Goal: Task Accomplishment & Management: Manage account settings

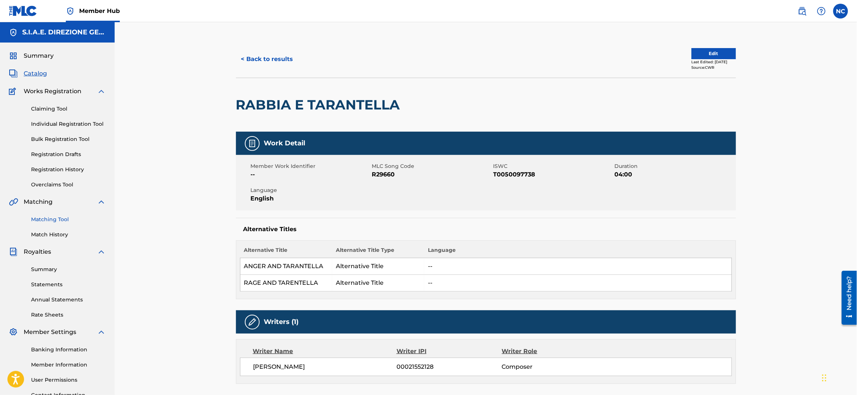
click at [58, 222] on link "Matching Tool" at bounding box center [68, 220] width 75 height 8
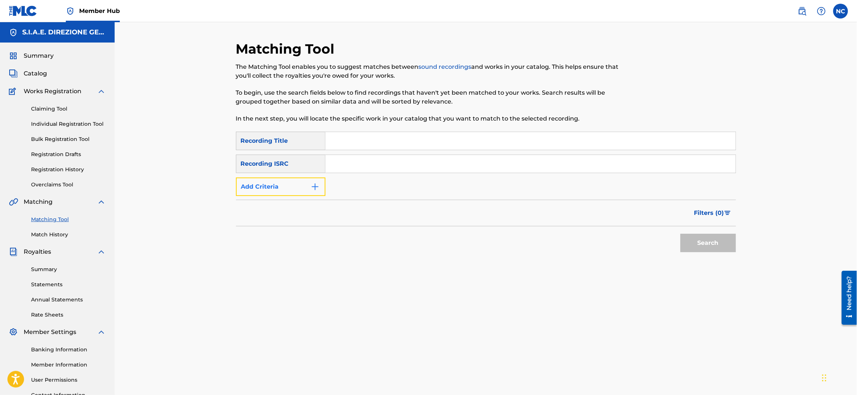
click at [307, 191] on button "Add Criteria" at bounding box center [281, 187] width 90 height 18
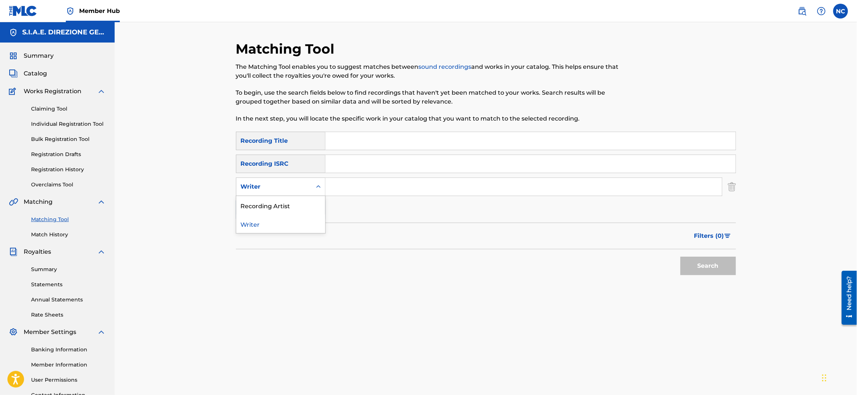
click at [315, 184] on icon "Search Form" at bounding box center [318, 186] width 7 height 7
click at [371, 185] on input "Search Form" at bounding box center [524, 187] width 397 height 18
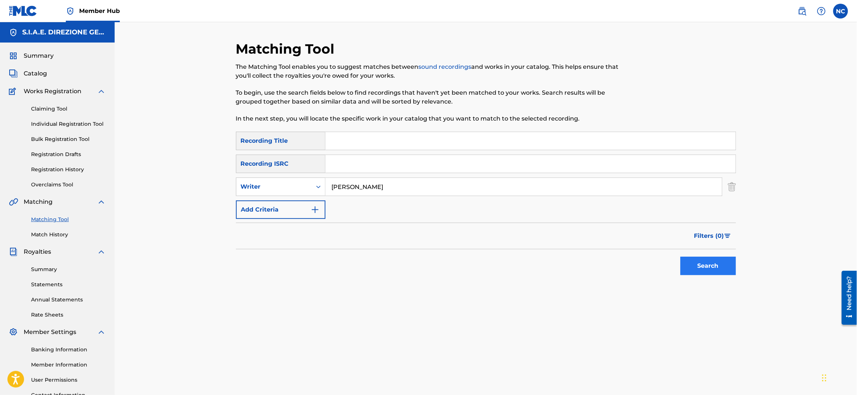
type input "[PERSON_NAME]"
click at [712, 266] on button "Search" at bounding box center [708, 266] width 55 height 18
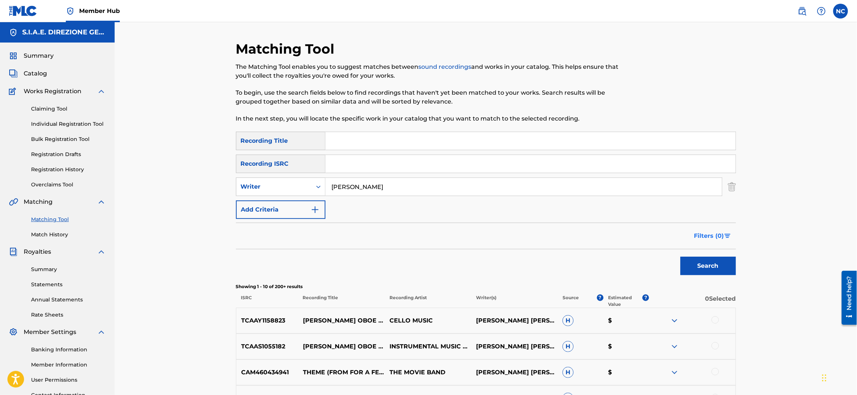
click at [714, 233] on span "Filters ( 0 )" at bounding box center [709, 236] width 30 height 9
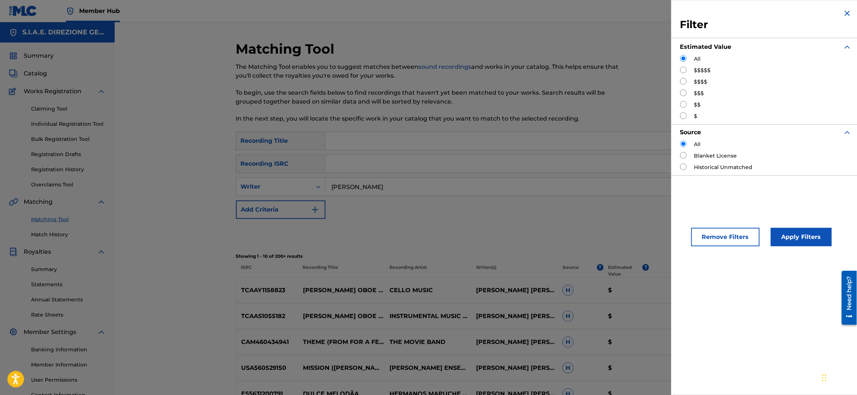
drag, startPoint x: 684, startPoint y: 92, endPoint x: 690, endPoint y: 106, distance: 15.2
click at [686, 96] on input "Search Form" at bounding box center [683, 93] width 7 height 7
radio input "true"
click at [810, 231] on button "Apply Filters" at bounding box center [801, 237] width 61 height 18
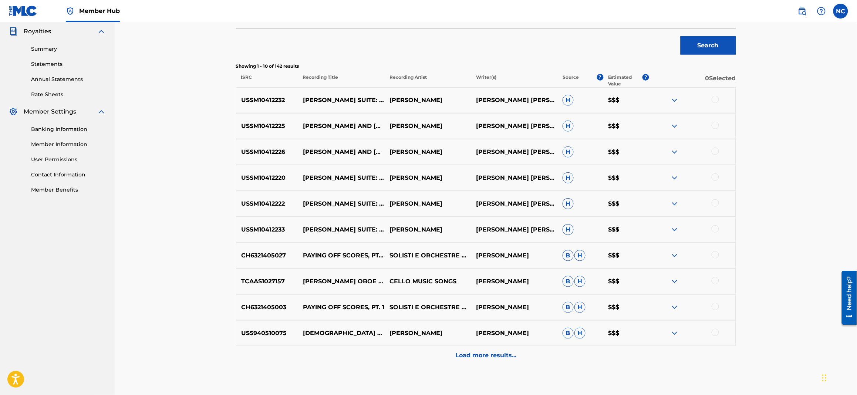
scroll to position [263, 0]
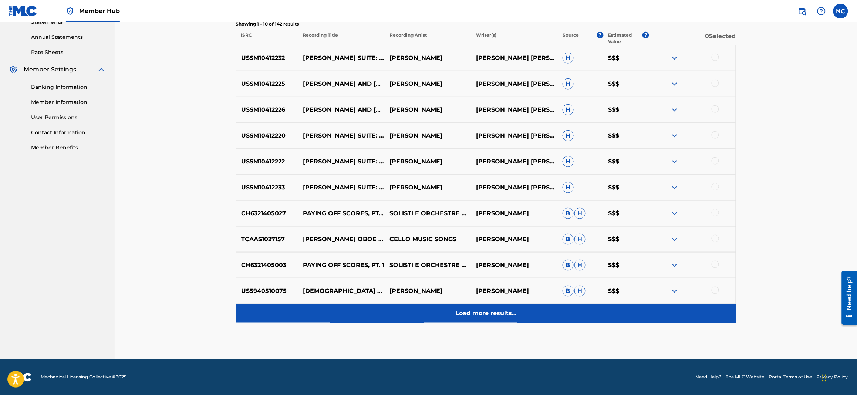
click at [499, 311] on p "Load more results..." at bounding box center [485, 313] width 61 height 9
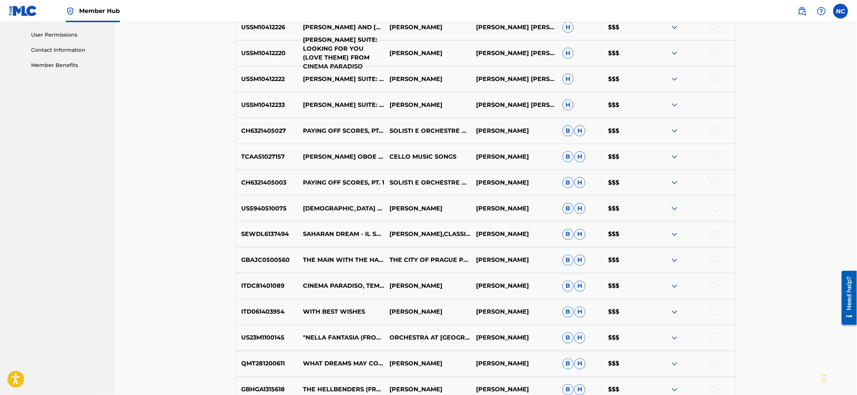
scroll to position [466, 0]
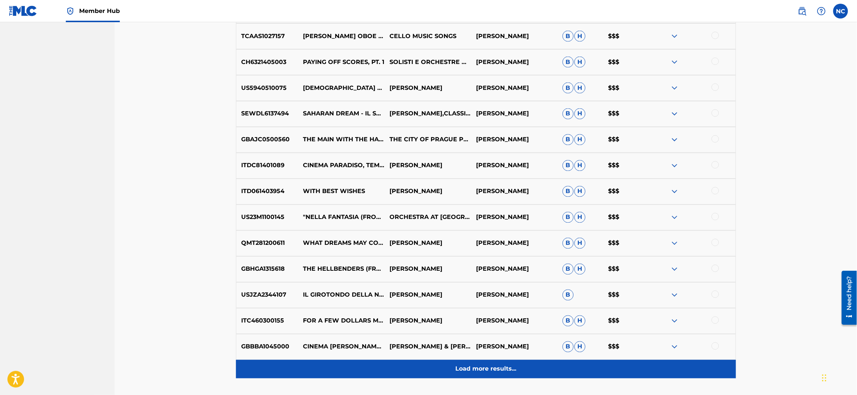
click at [488, 370] on p "Load more results..." at bounding box center [485, 369] width 61 height 9
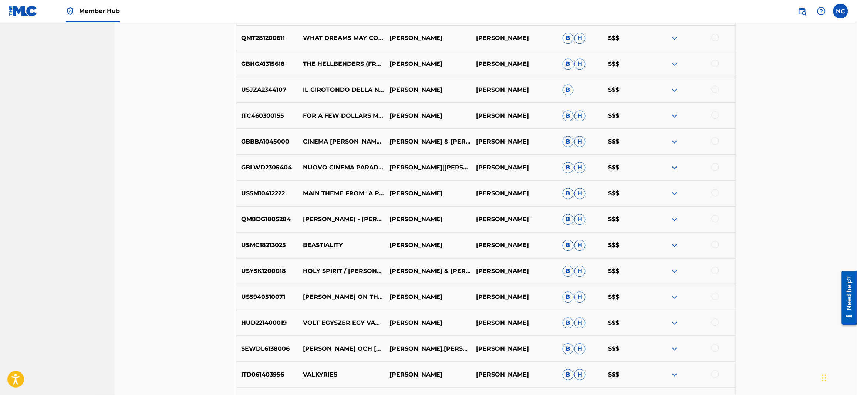
scroll to position [743, 0]
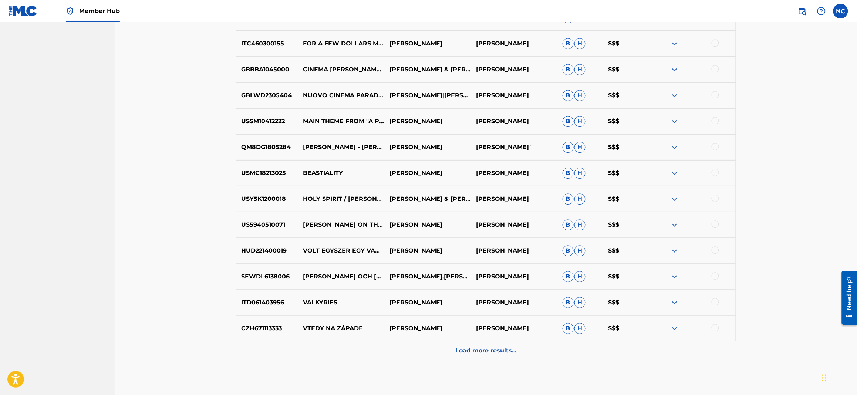
click at [674, 250] on img at bounding box center [674, 250] width 9 height 9
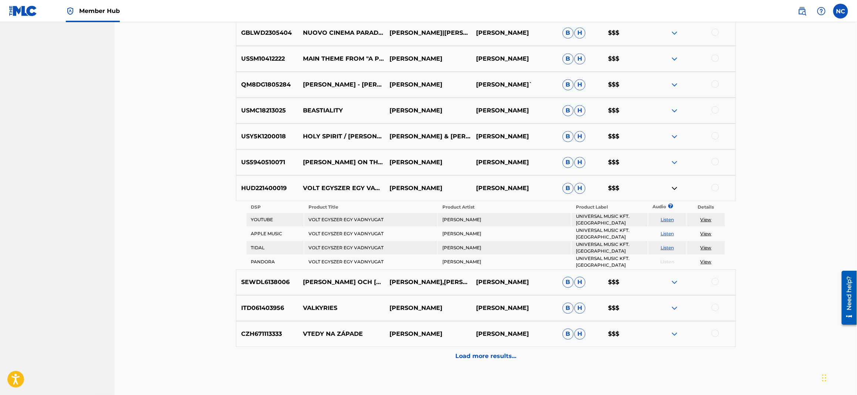
scroll to position [846, 0]
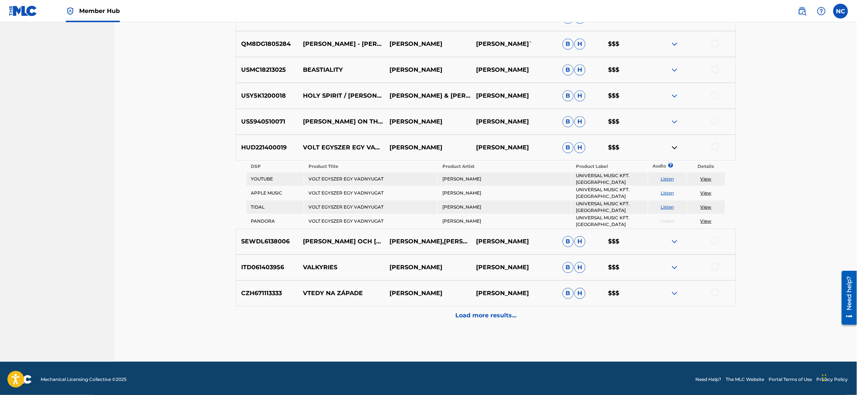
click at [677, 289] on img at bounding box center [674, 293] width 9 height 9
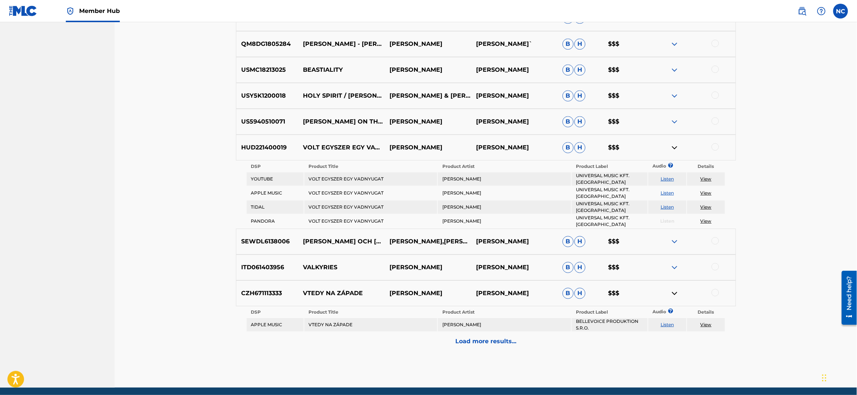
scroll to position [872, 0]
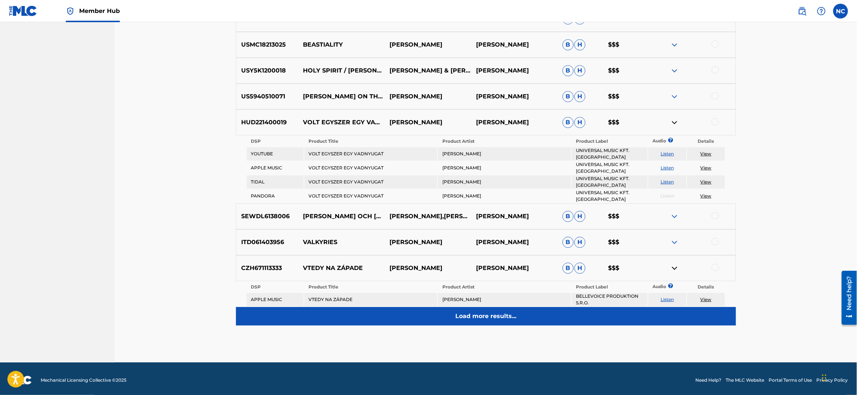
click at [497, 312] on p "Load more results..." at bounding box center [485, 316] width 61 height 9
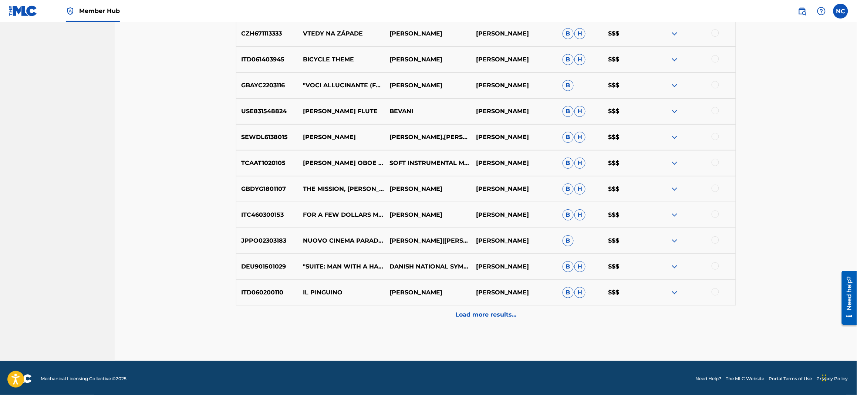
scroll to position [1039, 0]
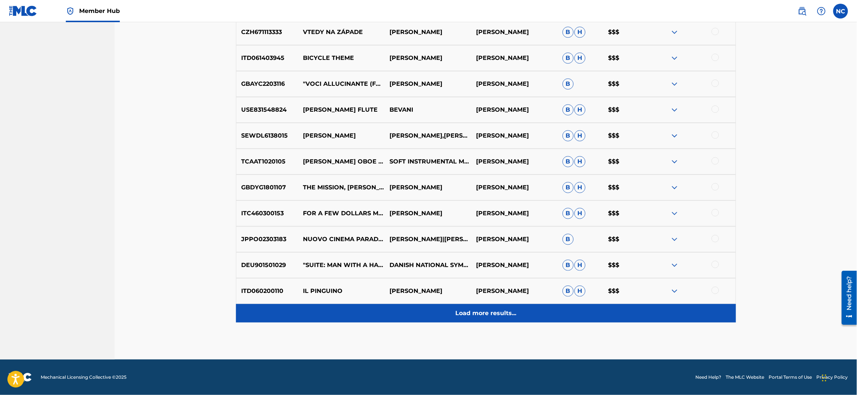
click at [483, 308] on div "Load more results..." at bounding box center [486, 313] width 500 height 18
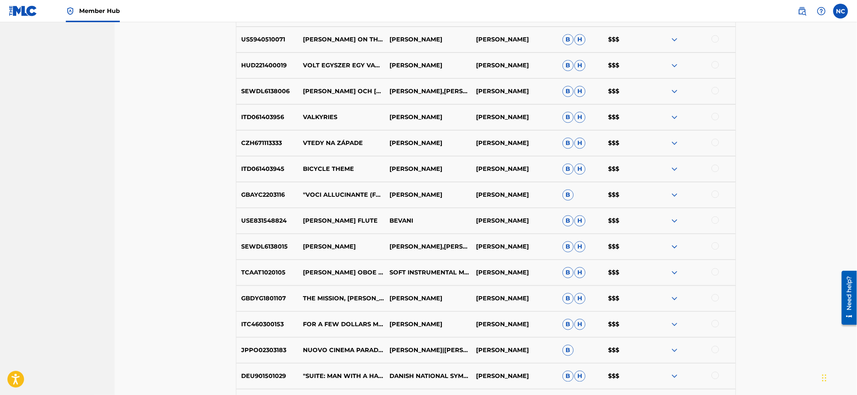
scroll to position [818, 0]
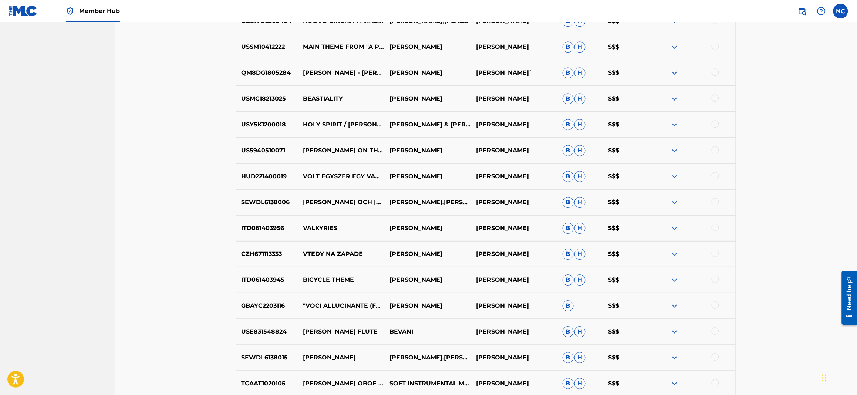
click at [675, 175] on img at bounding box center [674, 176] width 9 height 9
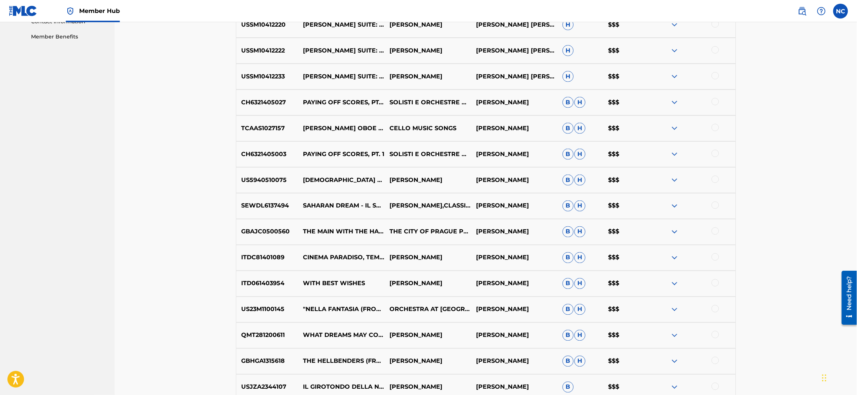
scroll to position [152, 0]
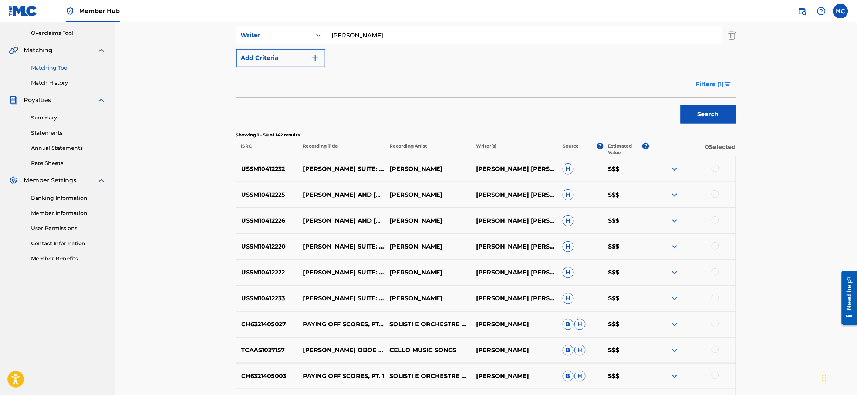
click at [707, 80] on span "Filters ( 1 )" at bounding box center [710, 84] width 28 height 9
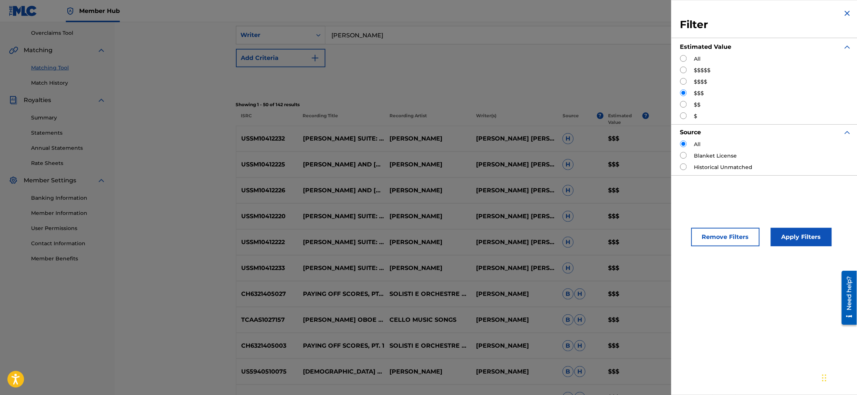
click at [684, 81] on input "Search Form" at bounding box center [683, 81] width 7 height 7
radio input "true"
click at [793, 238] on button "Apply Filters" at bounding box center [801, 237] width 61 height 18
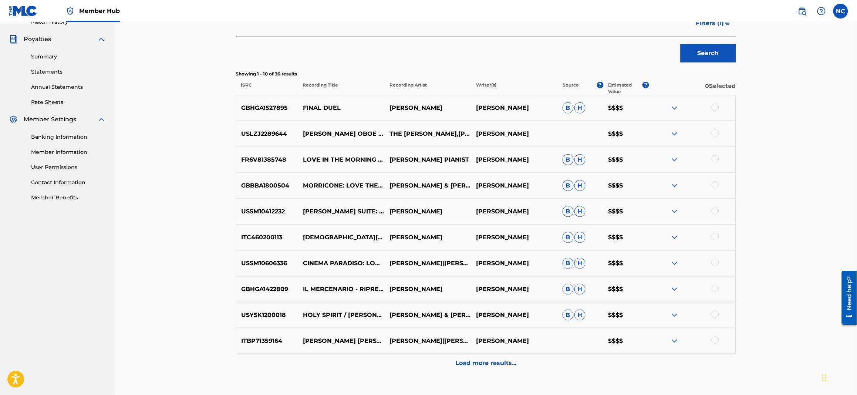
scroll to position [230, 0]
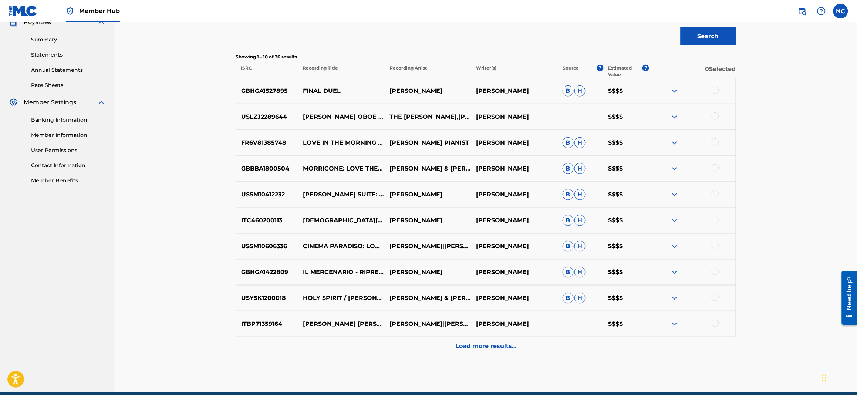
drag, startPoint x: 512, startPoint y: 349, endPoint x: 492, endPoint y: 337, distance: 23.7
click at [511, 350] on p "Load more results..." at bounding box center [485, 346] width 61 height 9
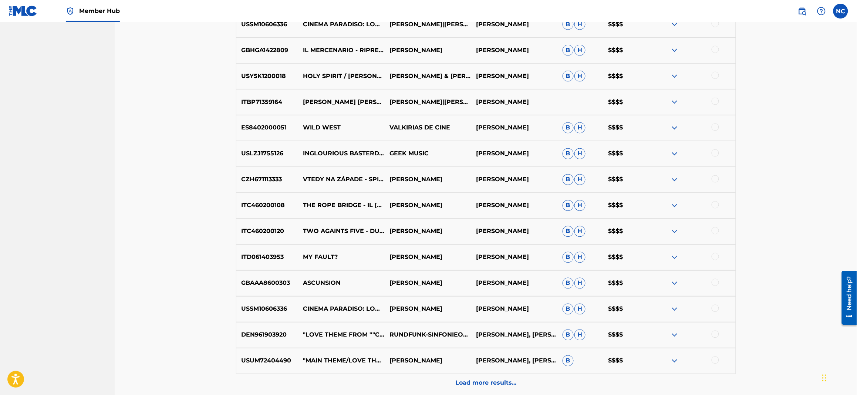
scroll to position [507, 0]
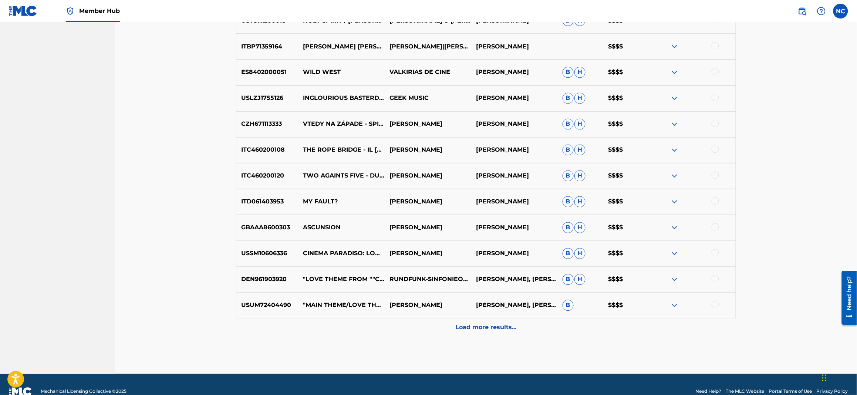
click at [675, 125] on img at bounding box center [674, 124] width 9 height 9
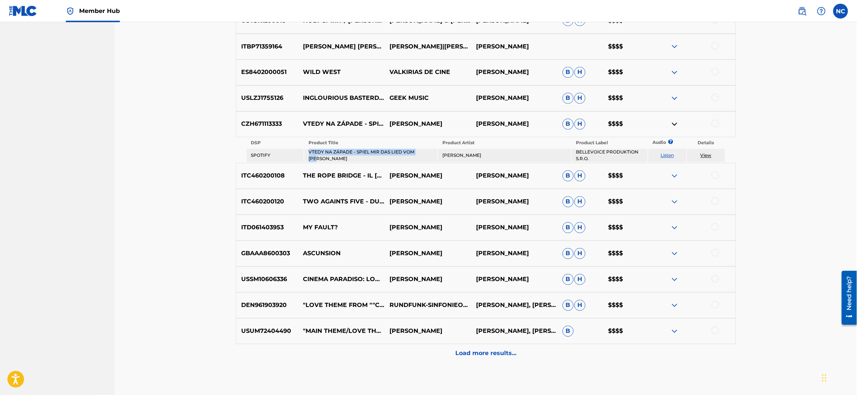
drag, startPoint x: 428, startPoint y: 153, endPoint x: 306, endPoint y: 153, distance: 121.7
click at [306, 153] on td "VTEDY NA ZÁPADE - SPIEL MIR DAS LIED VOM TOD" at bounding box center [370, 155] width 133 height 13
copy td "VTEDY NA ZÁPADE - SPIEL MIR DAS LIED VOM TOD"
click at [674, 123] on img at bounding box center [674, 124] width 9 height 9
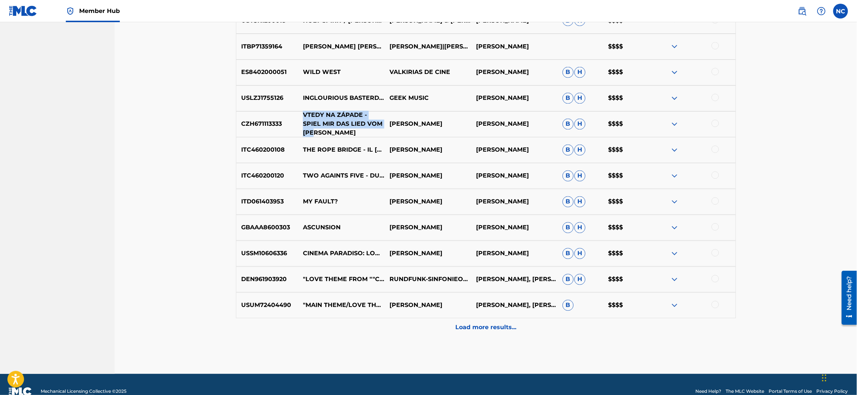
drag, startPoint x: 327, startPoint y: 131, endPoint x: 302, endPoint y: 118, distance: 27.8
click at [302, 118] on p "VTEDY NA ZÁPADE - SPIEL MIR DAS LIED VOM TOD" at bounding box center [341, 124] width 87 height 27
copy p "VTEDY NA ZÁPADE - SPIEL MIR DAS LIED VOM TOD"
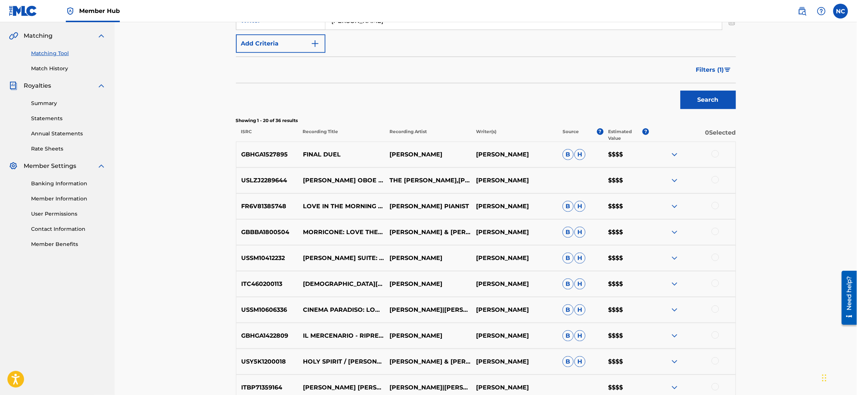
scroll to position [333, 0]
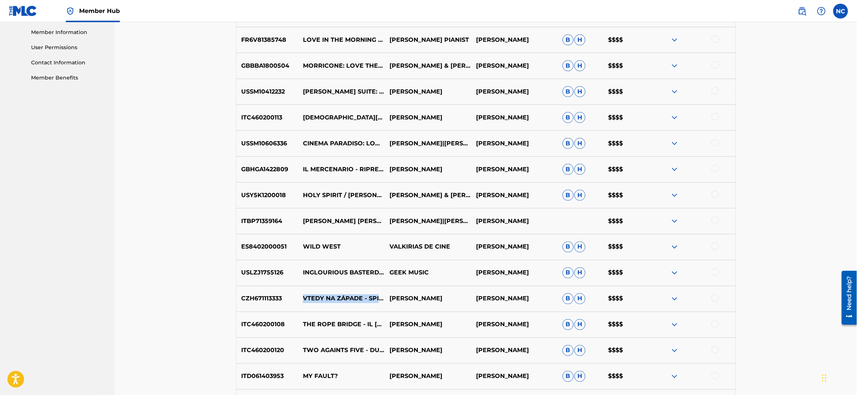
click at [673, 296] on img at bounding box center [674, 298] width 9 height 9
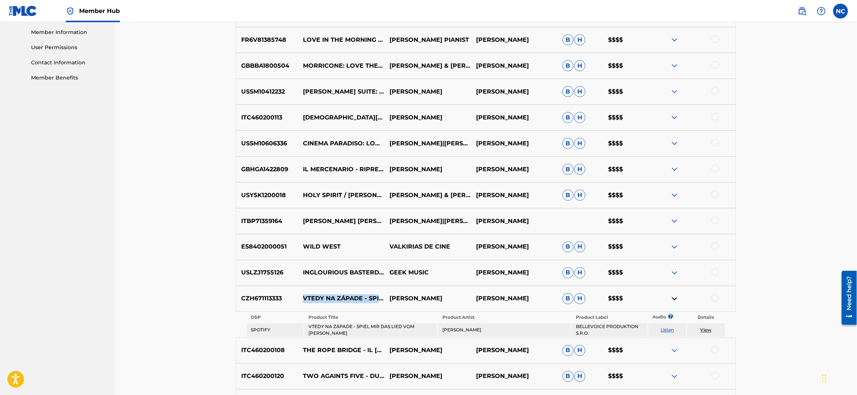
scroll to position [499, 0]
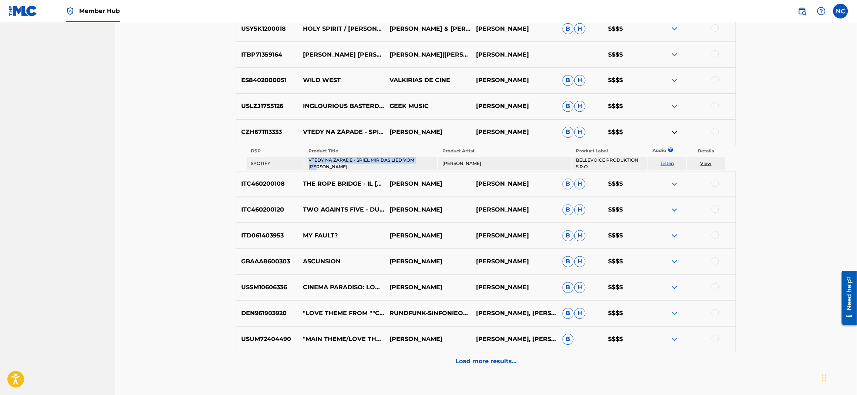
drag, startPoint x: 428, startPoint y: 161, endPoint x: 307, endPoint y: 168, distance: 120.8
click at [307, 168] on td "VTEDY NA ZÁPADE - SPIEL MIR DAS LIED VOM TOD" at bounding box center [370, 163] width 133 height 13
copy td "VTEDY NA ZÁPADE - SPIEL MIR DAS LIED VOM TOD"
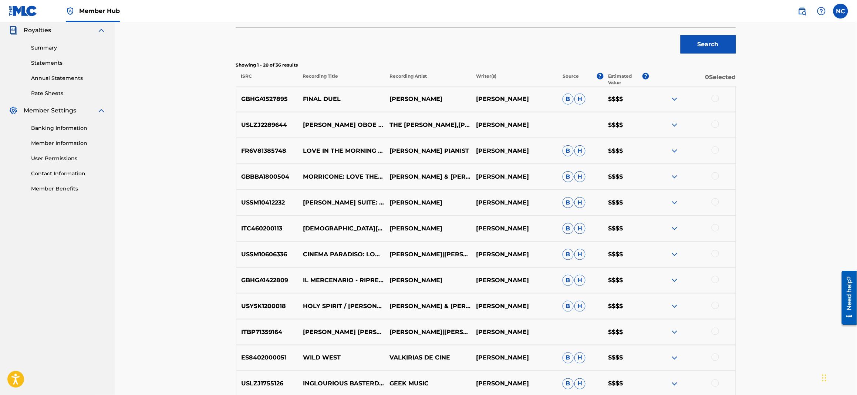
scroll to position [0, 0]
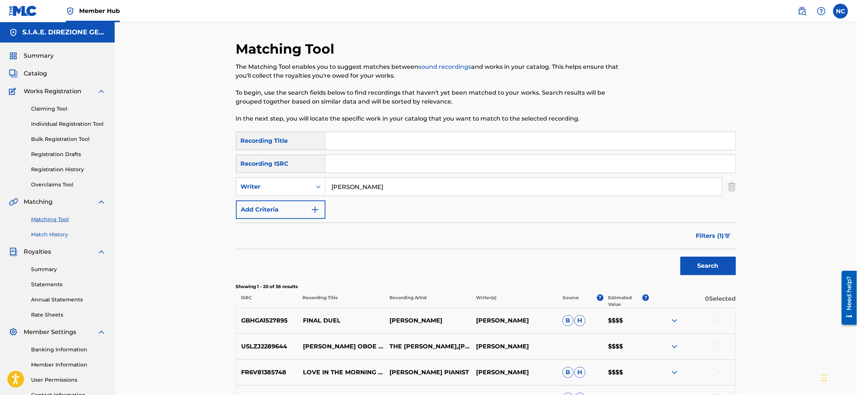
click at [65, 234] on link "Match History" at bounding box center [68, 235] width 75 height 8
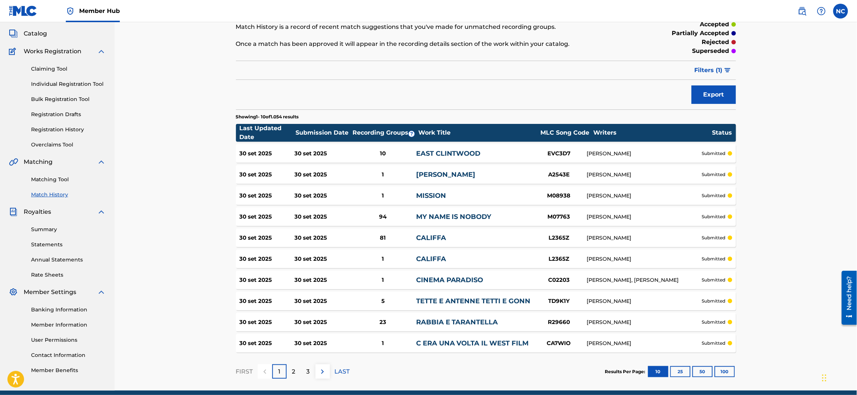
scroll to position [71, 0]
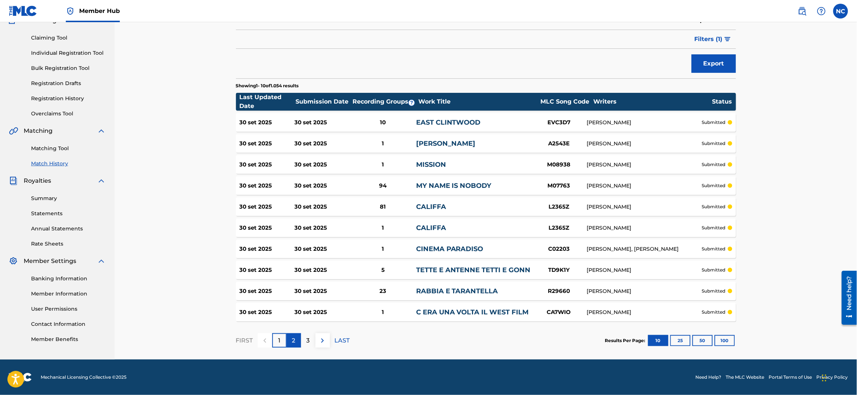
click at [297, 340] on div "2" at bounding box center [294, 340] width 14 height 14
click at [309, 343] on p "3" at bounding box center [308, 340] width 3 height 9
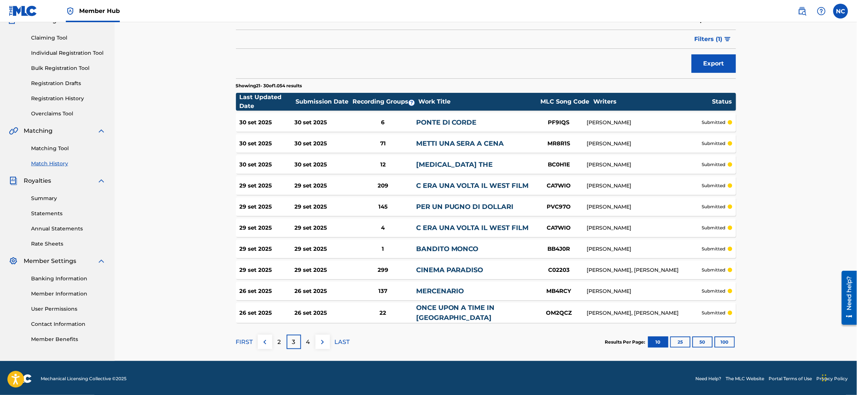
click at [494, 186] on link "C ERA UNA VOLTA IL WEST FILM" at bounding box center [472, 186] width 113 height 8
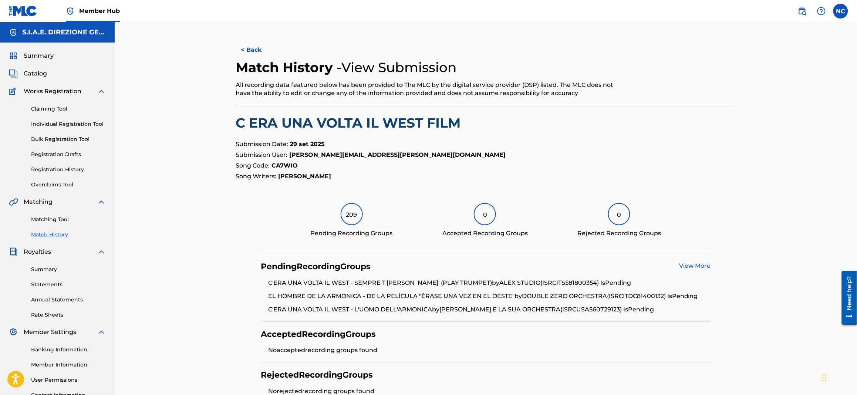
scroll to position [80, 0]
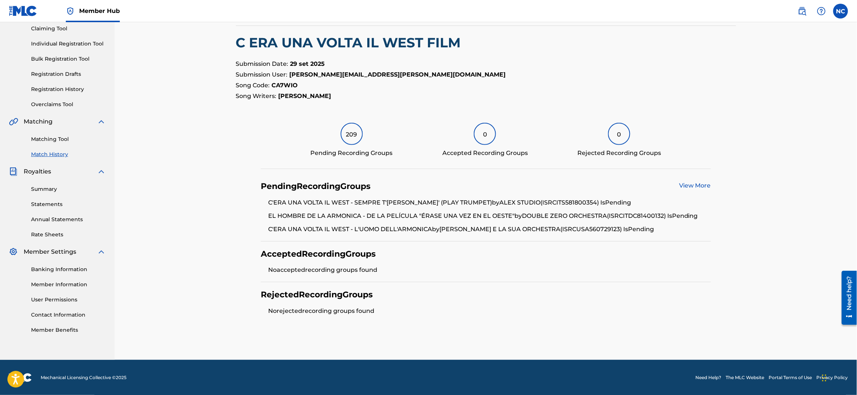
click at [707, 185] on link "View More" at bounding box center [695, 185] width 31 height 7
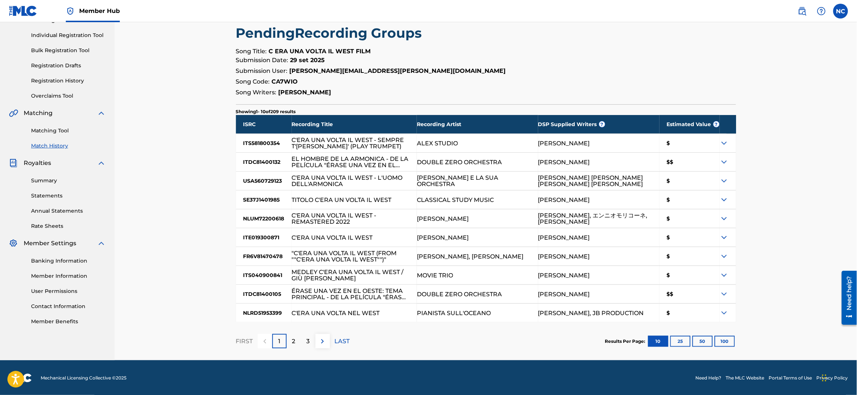
scroll to position [89, 0]
click at [297, 345] on div "2" at bounding box center [294, 341] width 14 height 14
click at [310, 343] on div "3" at bounding box center [308, 341] width 14 height 14
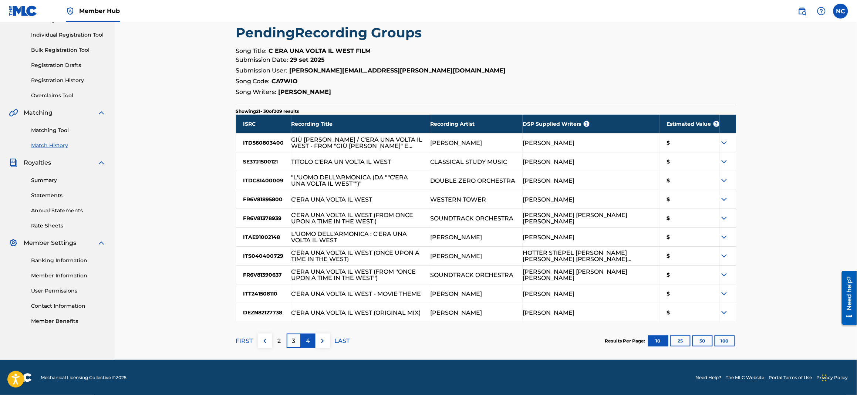
click at [306, 345] on div "4" at bounding box center [308, 341] width 14 height 14
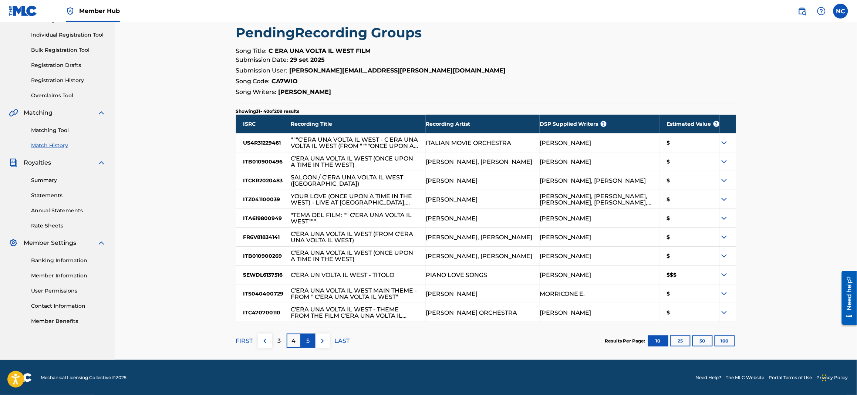
click at [307, 340] on p "5" at bounding box center [308, 341] width 3 height 9
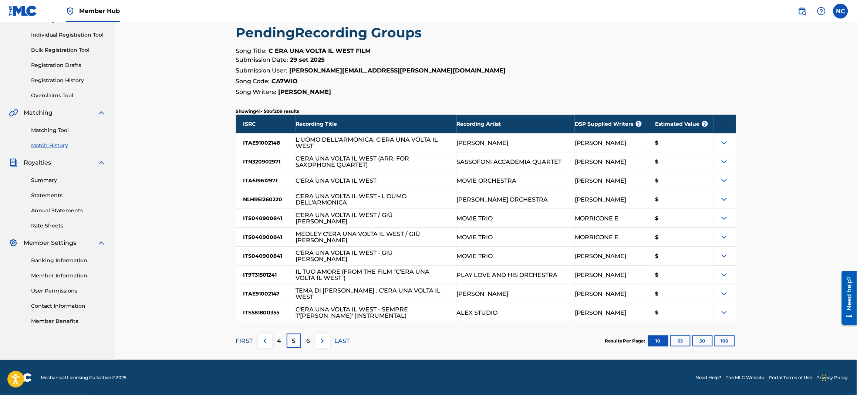
click at [248, 340] on p "FIRST" at bounding box center [244, 341] width 17 height 9
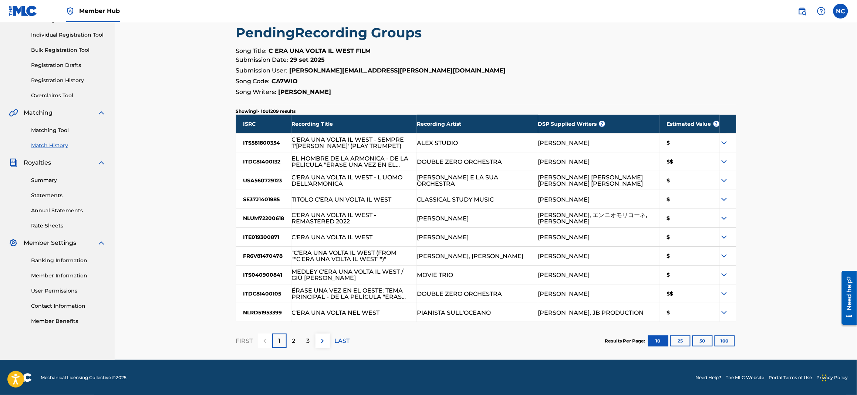
click at [393, 159] on div "EL HOMBRE DE LA ARMONICA - DE LA PELÍCULA "ÉRASE UNA VEZ EN EL OESTE"" at bounding box center [351, 161] width 118 height 13
click at [726, 161] on img at bounding box center [724, 161] width 9 height 9
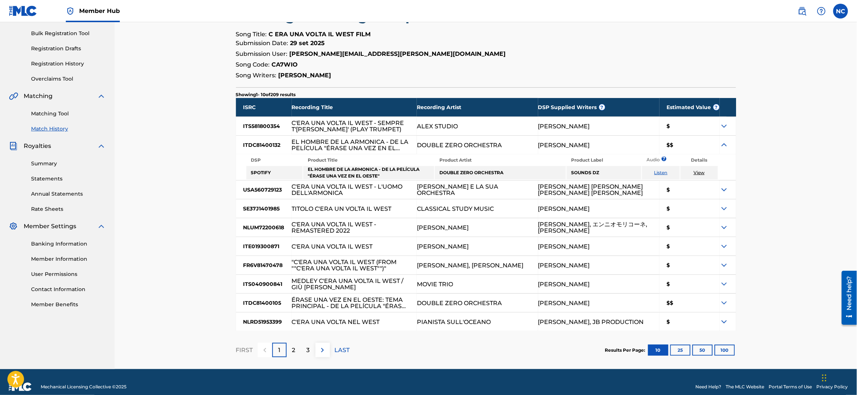
scroll to position [114, 0]
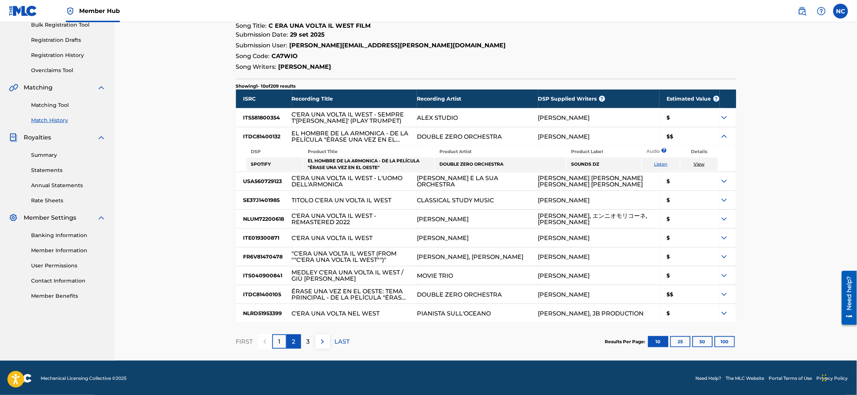
click at [299, 337] on div "2" at bounding box center [294, 341] width 14 height 14
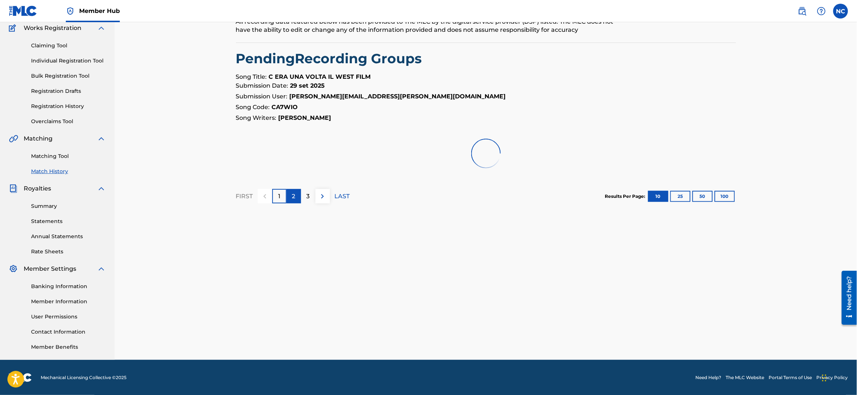
scroll to position [89, 0]
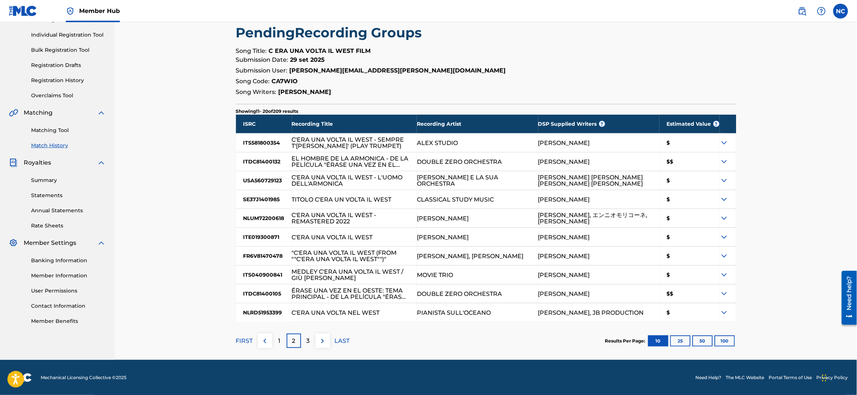
click at [293, 342] on p "2" at bounding box center [293, 341] width 3 height 9
click at [309, 340] on p "3" at bounding box center [308, 341] width 3 height 9
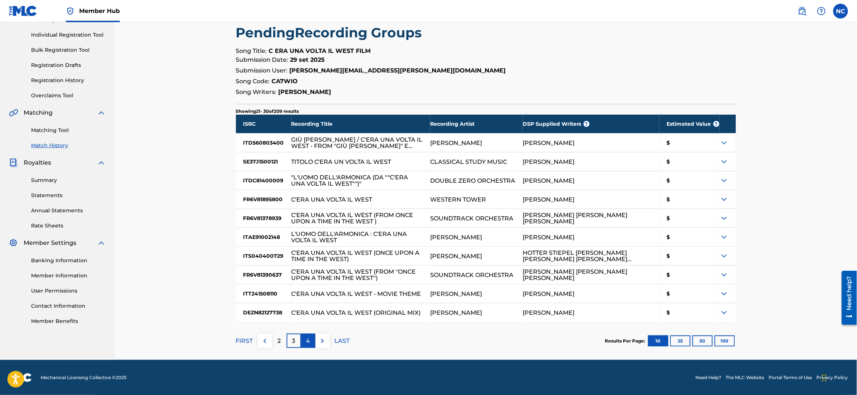
click at [306, 340] on p "4" at bounding box center [308, 341] width 4 height 9
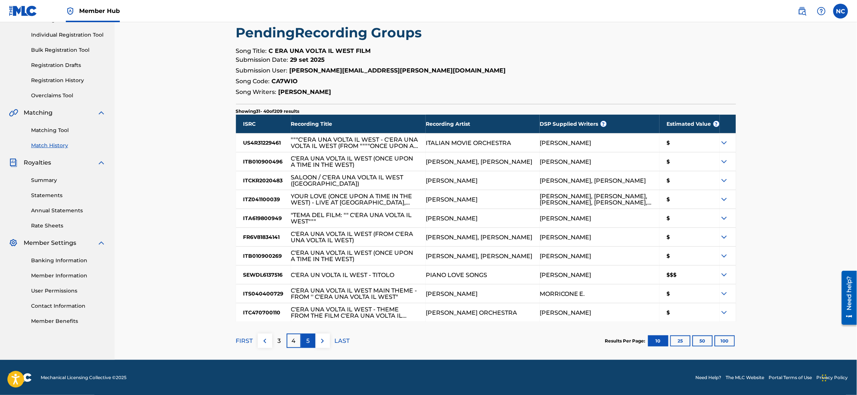
click at [308, 342] on p "5" at bounding box center [308, 341] width 3 height 9
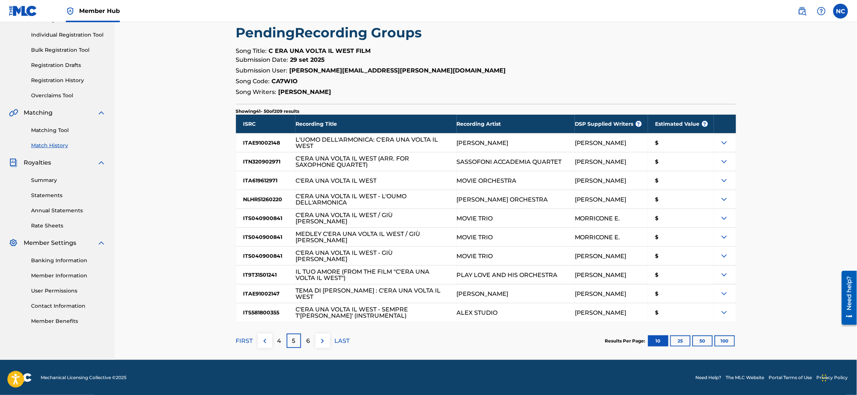
click at [308, 342] on p "6" at bounding box center [308, 341] width 4 height 9
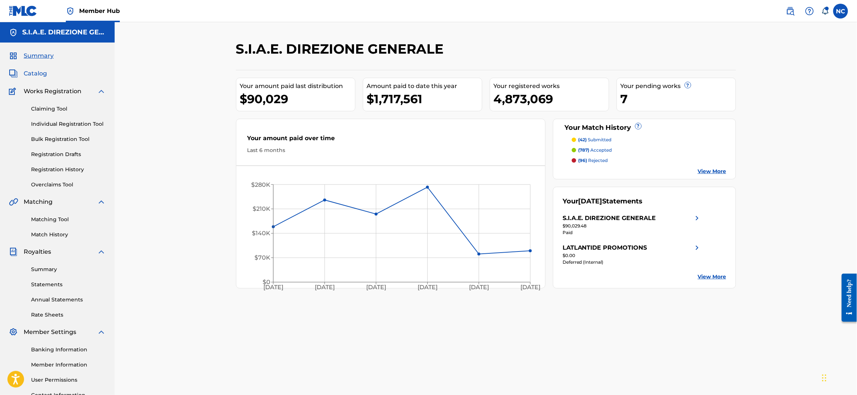
click at [29, 75] on span "Catalog" at bounding box center [35, 73] width 23 height 9
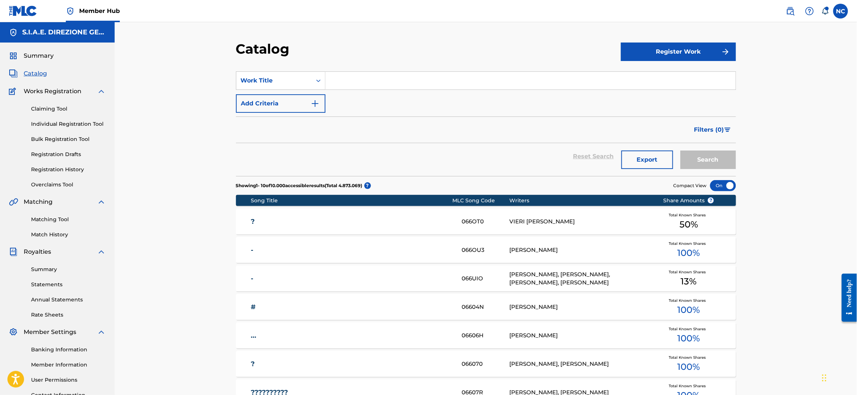
click at [440, 72] on input "Search Form" at bounding box center [531, 81] width 410 height 18
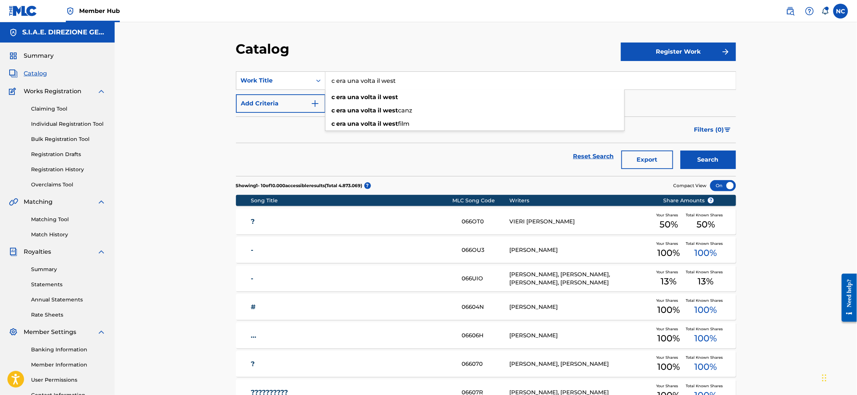
type input "c era una volta il west"
click at [681, 151] on button "Search" at bounding box center [708, 160] width 55 height 18
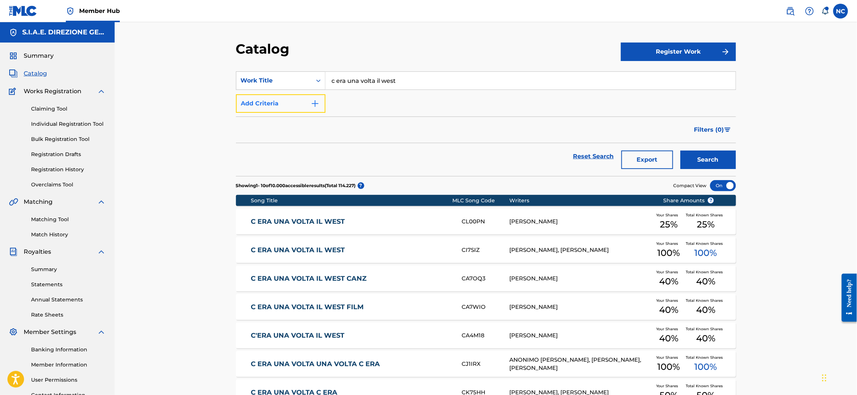
click at [318, 102] on img "Search Form" at bounding box center [315, 103] width 9 height 9
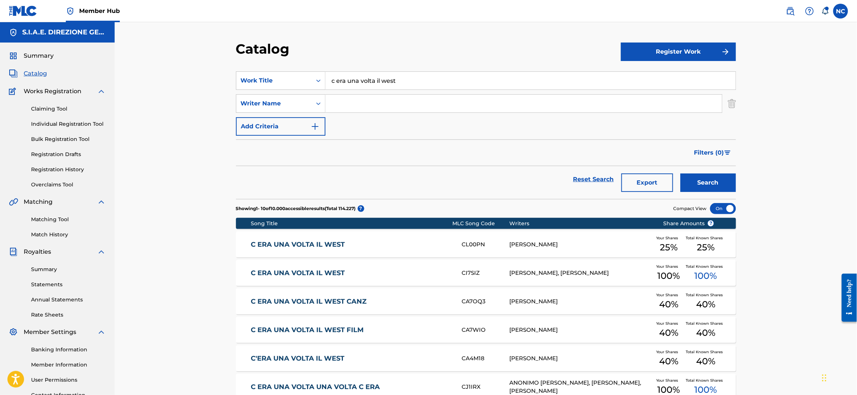
click at [360, 98] on input "Search Form" at bounding box center [524, 104] width 397 height 18
type input "[PERSON_NAME]"
click at [681, 173] on button "Search" at bounding box center [708, 182] width 55 height 18
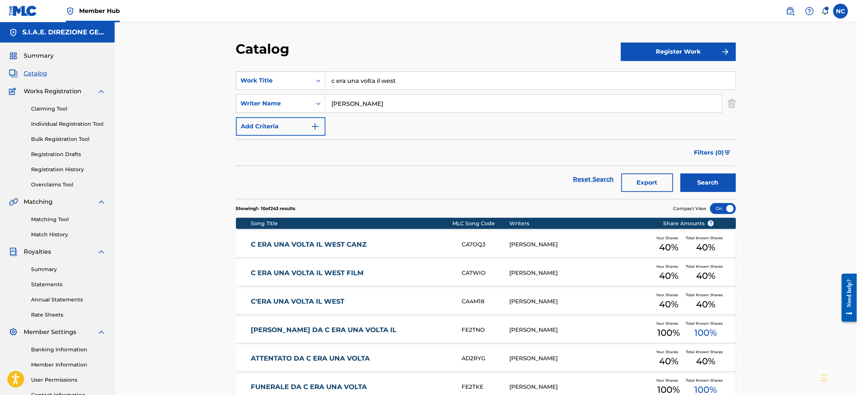
click at [368, 270] on link "C ERA UNA VOLTA IL WEST FILM" at bounding box center [351, 273] width 201 height 9
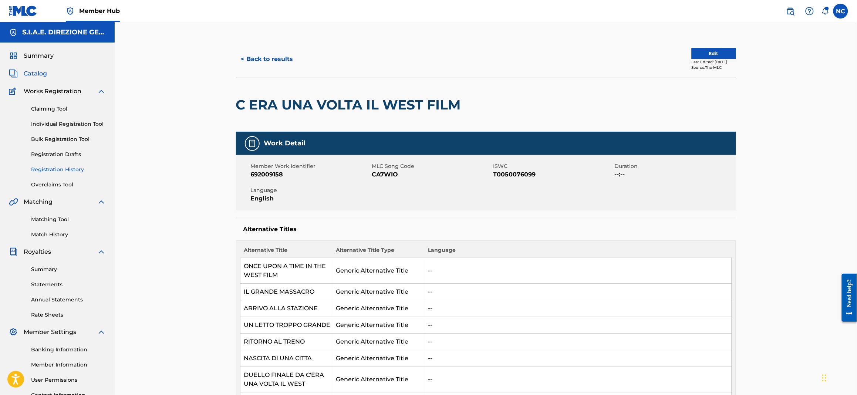
click at [58, 171] on link "Registration History" at bounding box center [68, 170] width 75 height 8
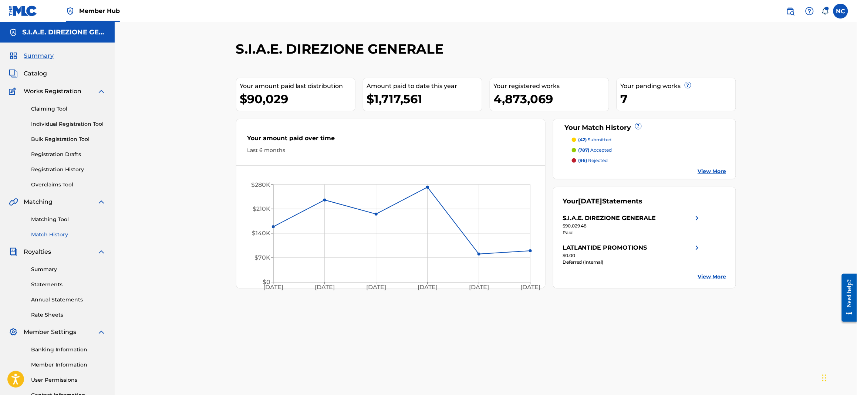
click at [61, 231] on link "Match History" at bounding box center [68, 235] width 75 height 8
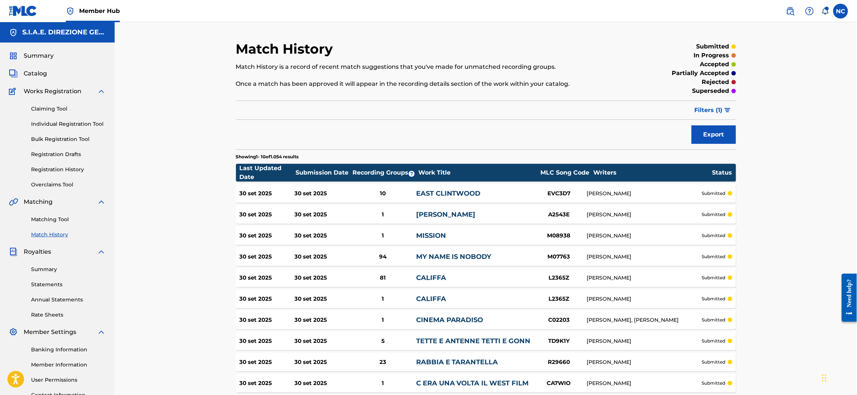
click at [63, 232] on link "Match History" at bounding box center [68, 235] width 75 height 8
click at [66, 168] on link "Registration History" at bounding box center [68, 170] width 75 height 8
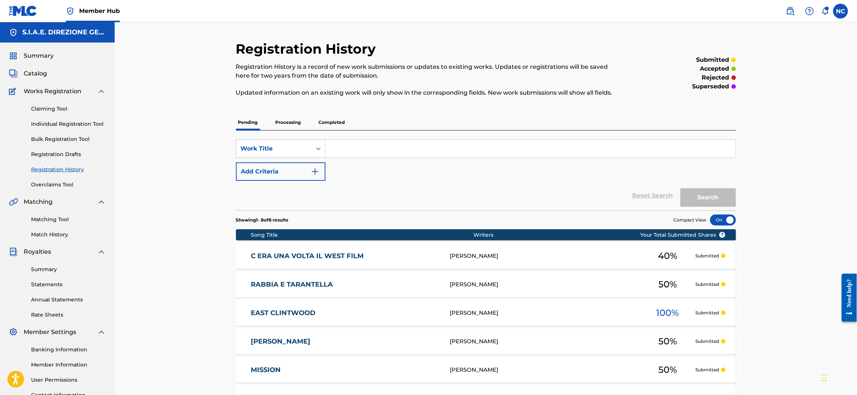
click at [408, 250] on div "C ERA UNA VOLTA IL WEST FILM CA7WIO ENNIO MORRICONE 40 % Submitted" at bounding box center [486, 256] width 500 height 26
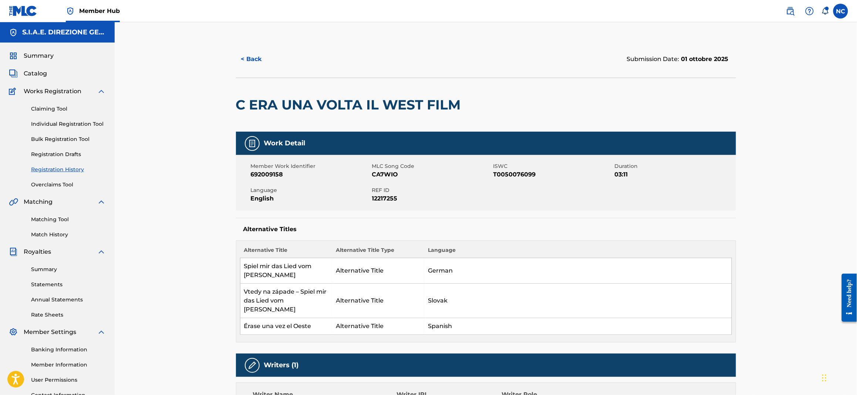
scroll to position [111, 0]
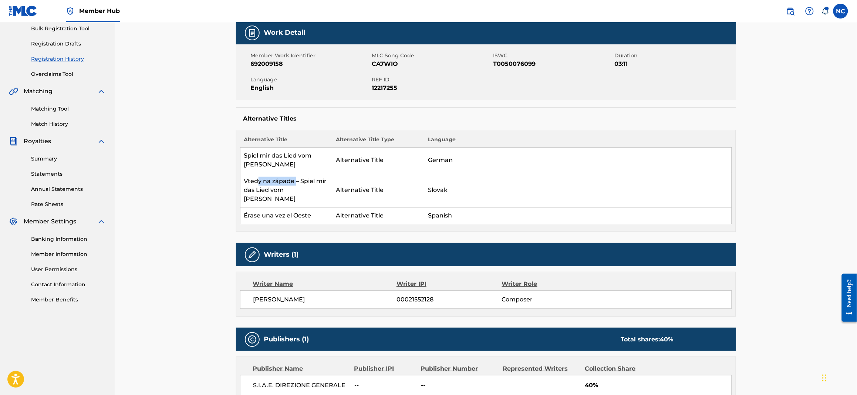
drag, startPoint x: 295, startPoint y: 172, endPoint x: 259, endPoint y: 168, distance: 36.8
click at [259, 173] on td "Vtedy na západe – Spiel mir das Lied vom Tod" at bounding box center [286, 190] width 92 height 34
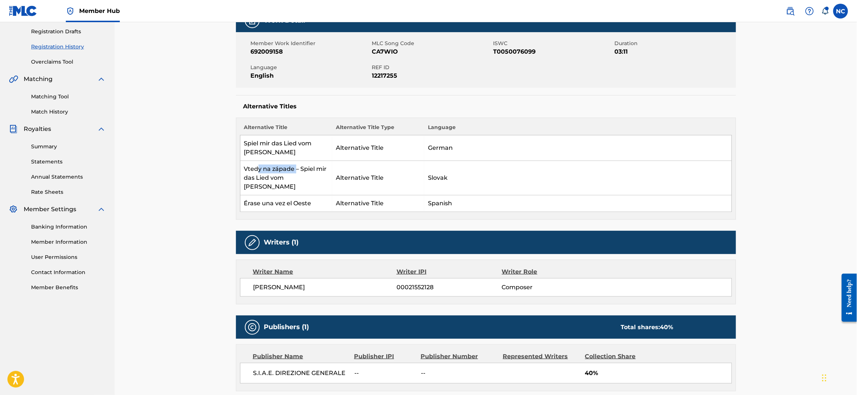
scroll to position [3, 0]
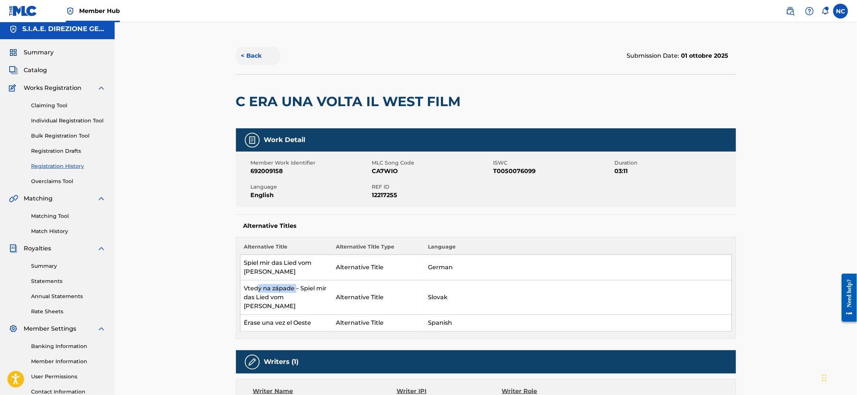
click at [238, 56] on button "< Back" at bounding box center [258, 56] width 44 height 18
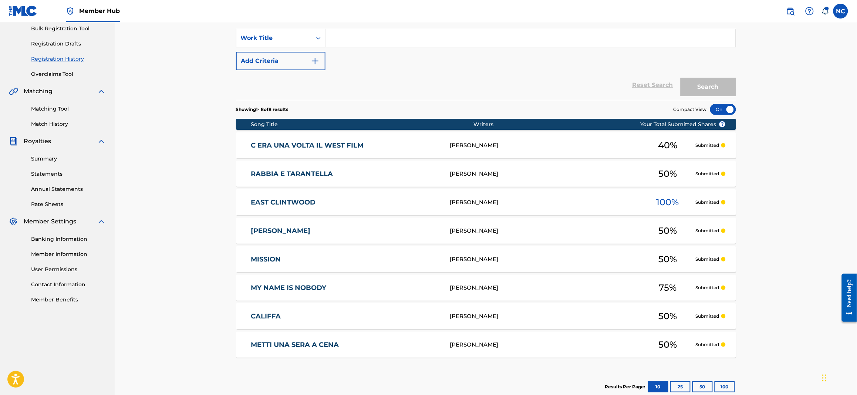
scroll to position [155, 0]
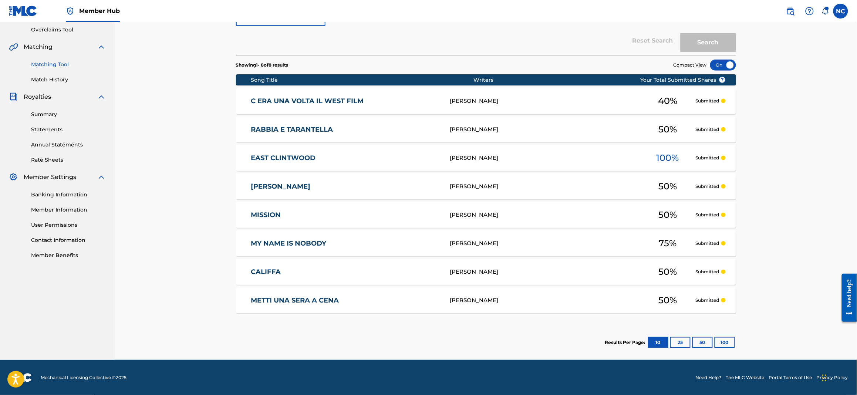
click at [59, 61] on link "Matching Tool" at bounding box center [68, 65] width 75 height 8
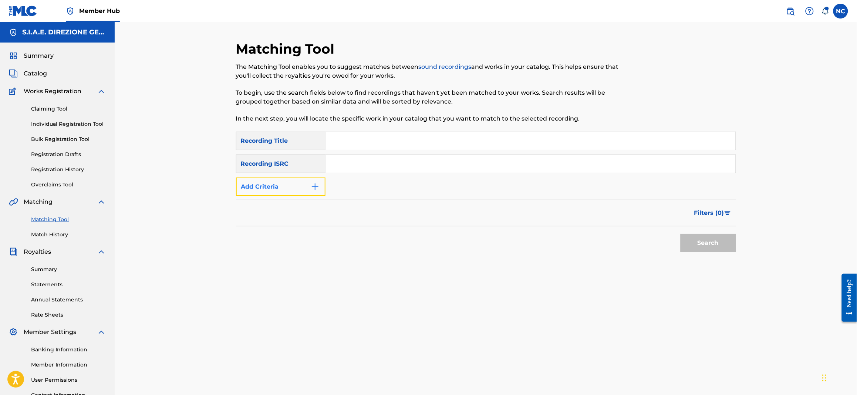
click at [319, 191] on button "Add Criteria" at bounding box center [281, 187] width 90 height 18
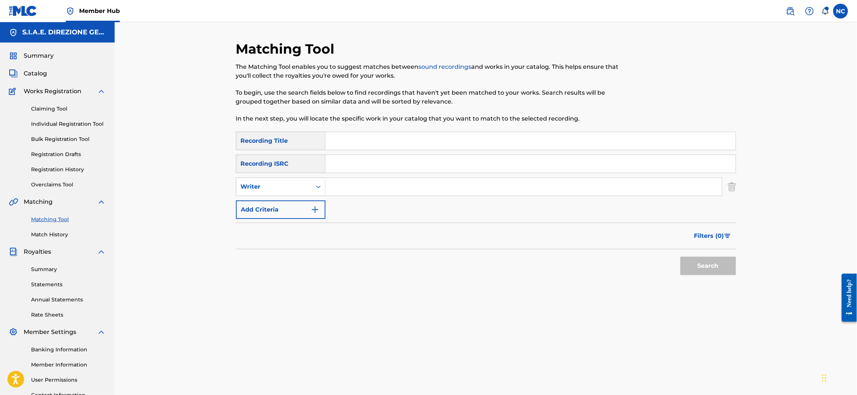
click at [347, 191] on input "Search Form" at bounding box center [524, 187] width 397 height 18
type input "[PERSON_NAME]"
click at [702, 234] on span "Filters ( 0 )" at bounding box center [709, 236] width 30 height 9
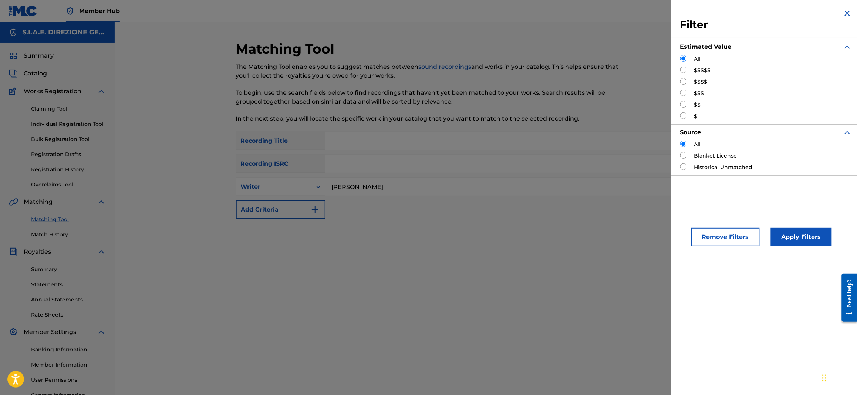
click at [681, 82] on input "Search Form" at bounding box center [683, 81] width 7 height 7
radio input "true"
drag, startPoint x: 814, startPoint y: 239, endPoint x: 247, endPoint y: 254, distance: 567.7
click at [809, 240] on button "Apply Filters" at bounding box center [801, 237] width 61 height 18
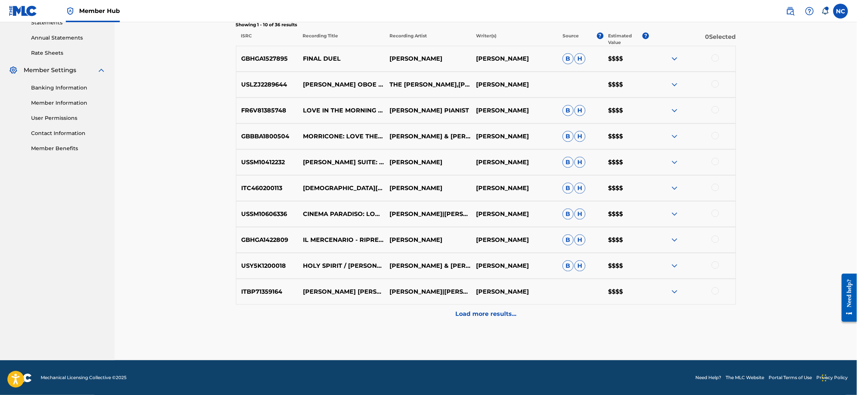
scroll to position [263, 0]
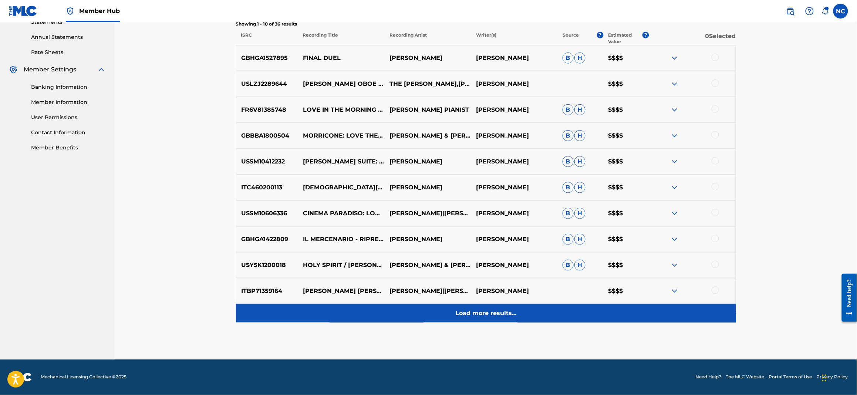
click at [502, 315] on p "Load more results..." at bounding box center [485, 313] width 61 height 9
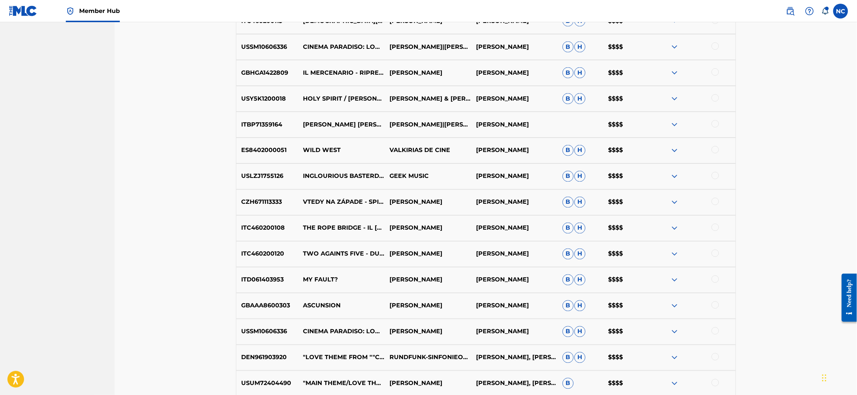
scroll to position [521, 0]
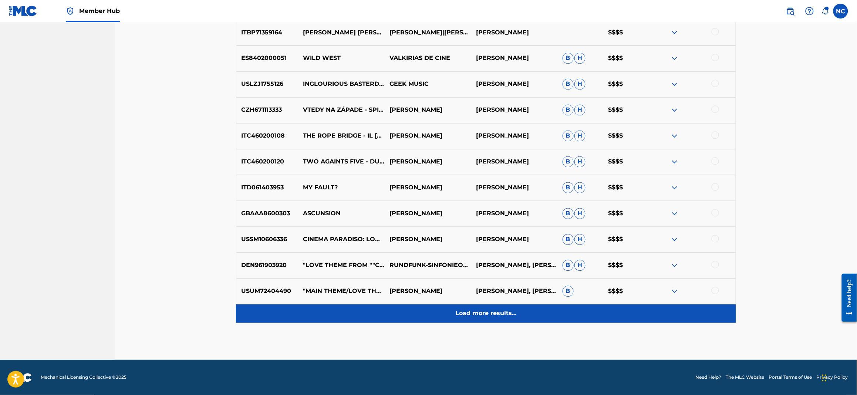
click at [486, 308] on div "Load more results..." at bounding box center [486, 313] width 500 height 18
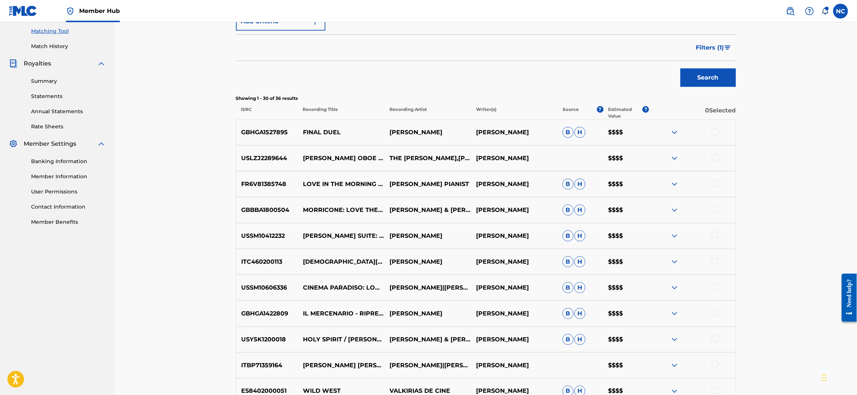
scroll to position [0, 0]
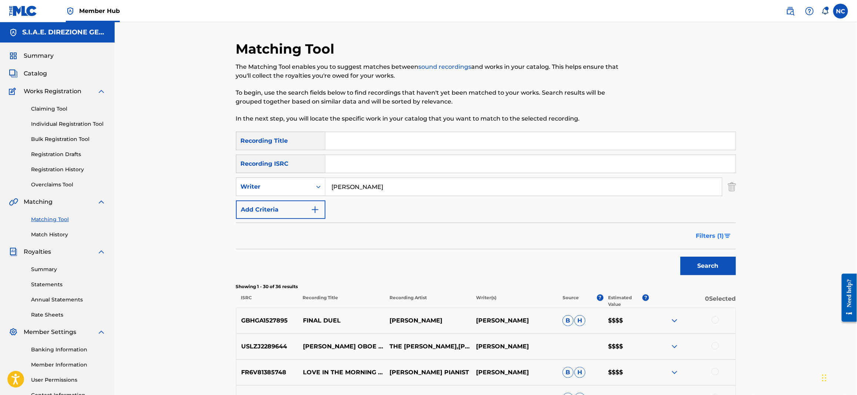
click at [714, 236] on span "Filters ( 1 )" at bounding box center [710, 236] width 28 height 9
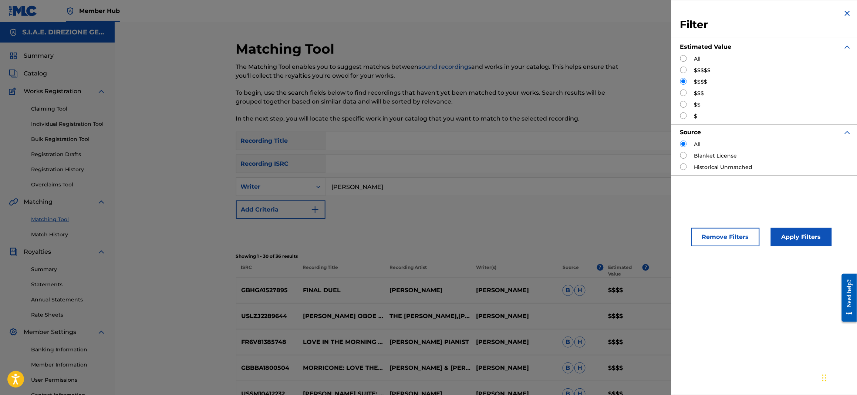
click at [685, 93] on input "Search Form" at bounding box center [683, 93] width 7 height 7
radio input "true"
click at [806, 235] on button "Apply Filters" at bounding box center [801, 237] width 61 height 18
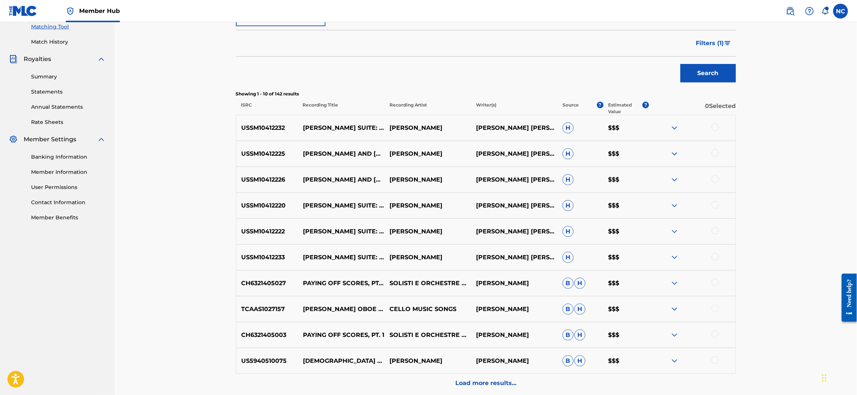
scroll to position [230, 0]
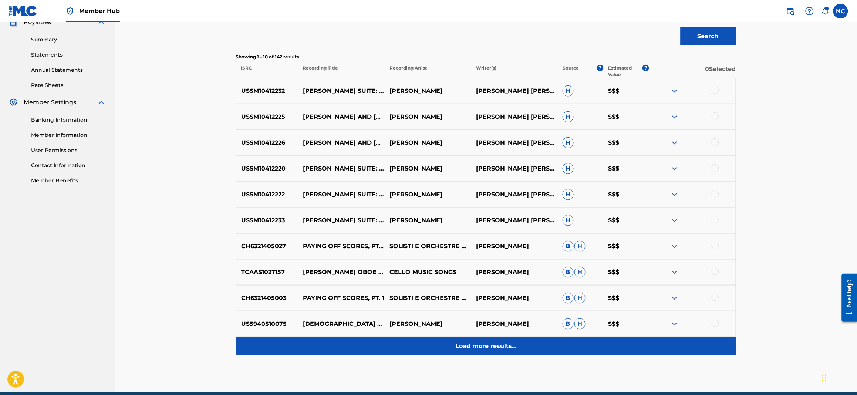
click at [485, 342] on p "Load more results..." at bounding box center [485, 346] width 61 height 9
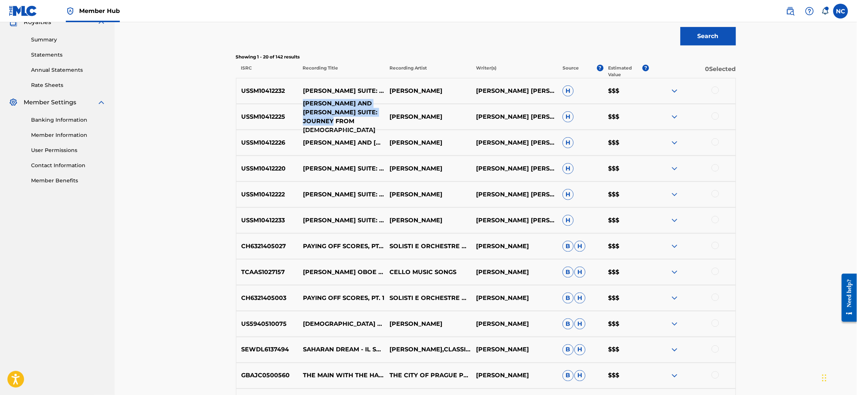
drag, startPoint x: 353, startPoint y: 124, endPoint x: 301, endPoint y: 110, distance: 53.8
click at [301, 110] on p "MOSES AND MARCO POLO SUITE: JOURNEY FROM MOSES" at bounding box center [341, 117] width 87 height 36
copy p "MOSES AND MARCO POLO SUITE: JOURNEY FROM MOSES"
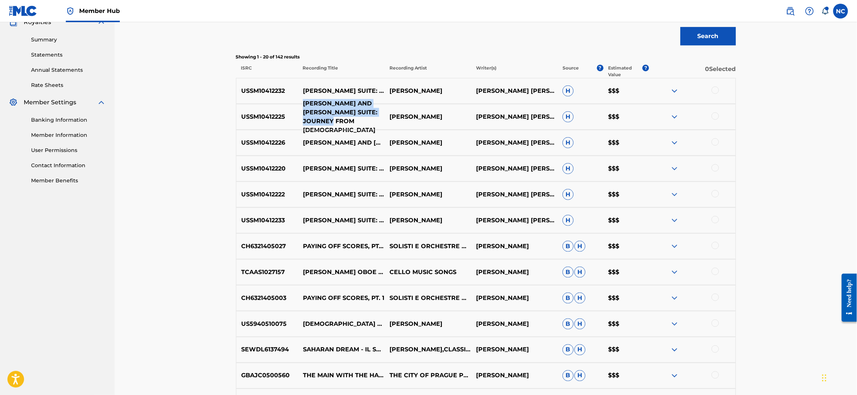
copy p "MOSES AND MARCO POLO SUITE: JOURNEY FROM MOSES"
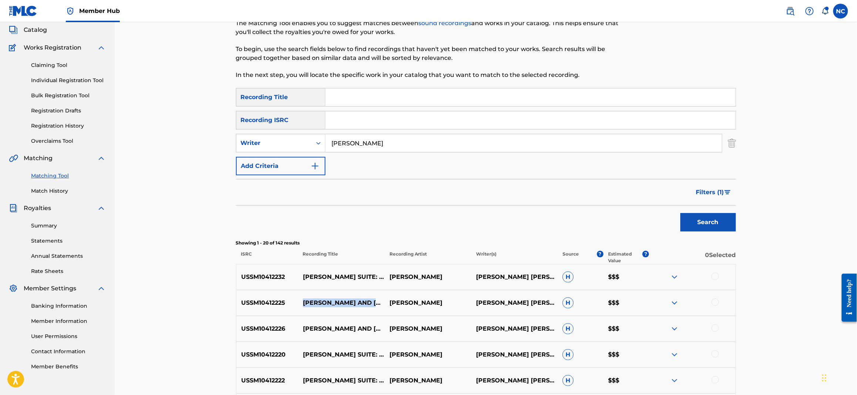
scroll to position [0, 0]
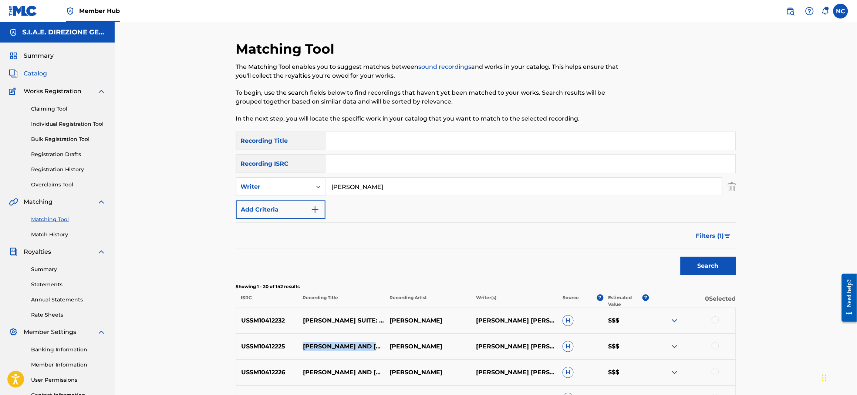
click at [42, 71] on span "Catalog" at bounding box center [35, 73] width 23 height 9
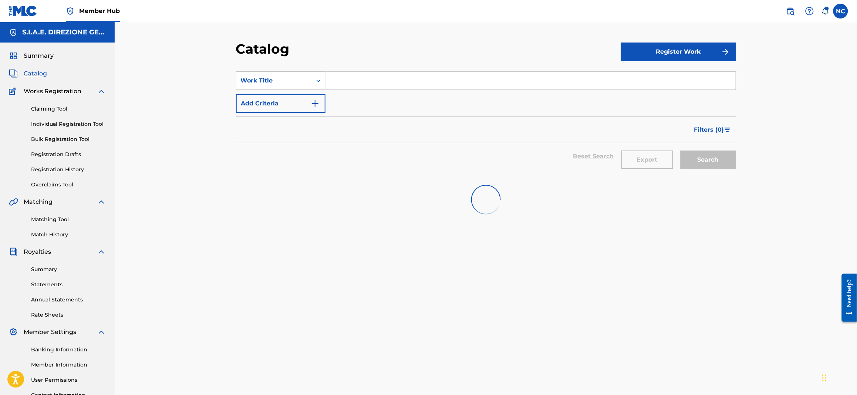
click at [358, 77] on input "Search Form" at bounding box center [531, 81] width 410 height 18
paste input "HANG EM HIGH"
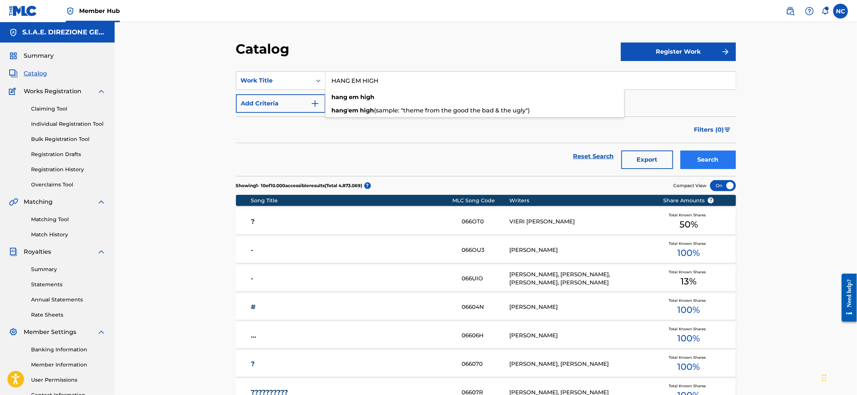
type input "HANG EM HIGH"
click at [694, 162] on button "Search" at bounding box center [708, 160] width 55 height 18
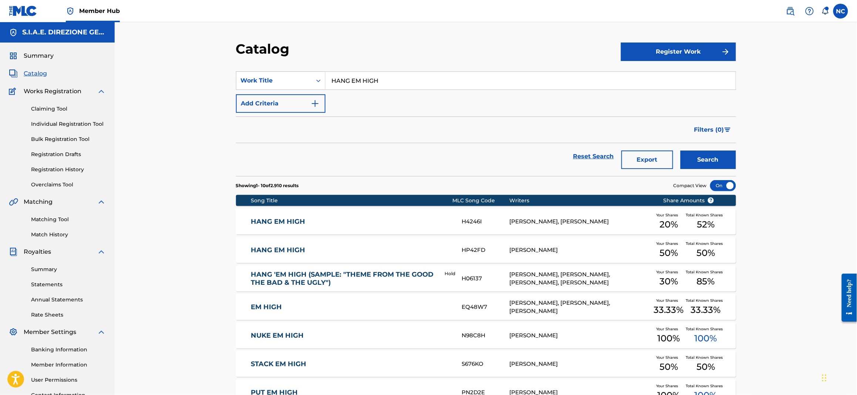
click at [338, 273] on link "HANG 'EM HIGH (SAMPLE: "THEME FROM THE GOOD THE BAD & THE UGLY")" at bounding box center [343, 278] width 184 height 17
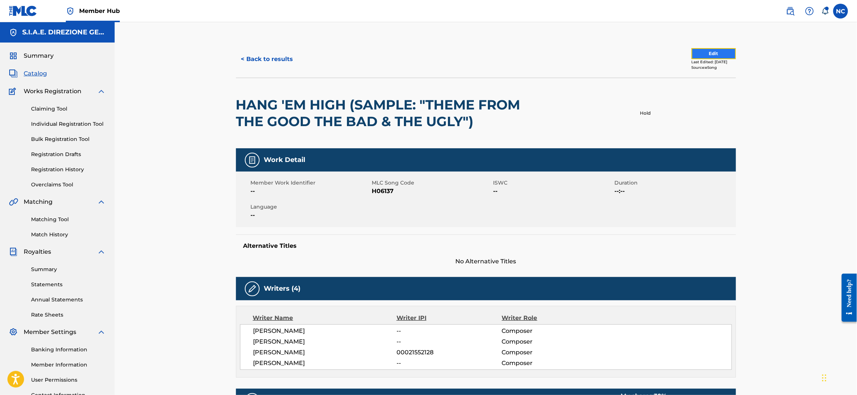
click at [719, 56] on button "Edit" at bounding box center [714, 53] width 44 height 11
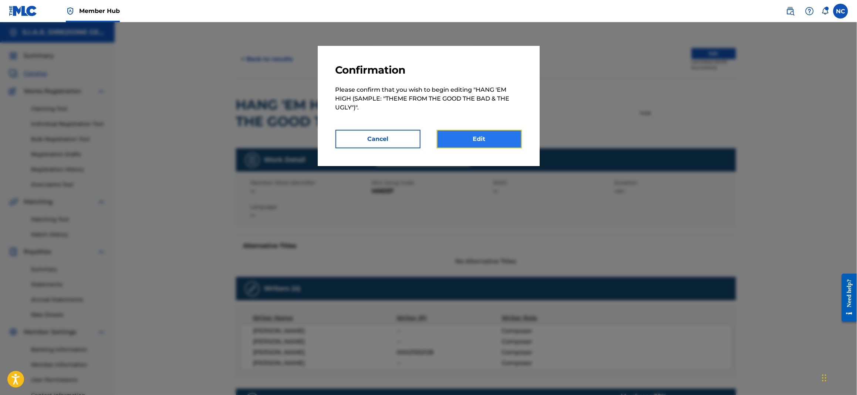
click at [474, 135] on link "Edit" at bounding box center [479, 139] width 85 height 18
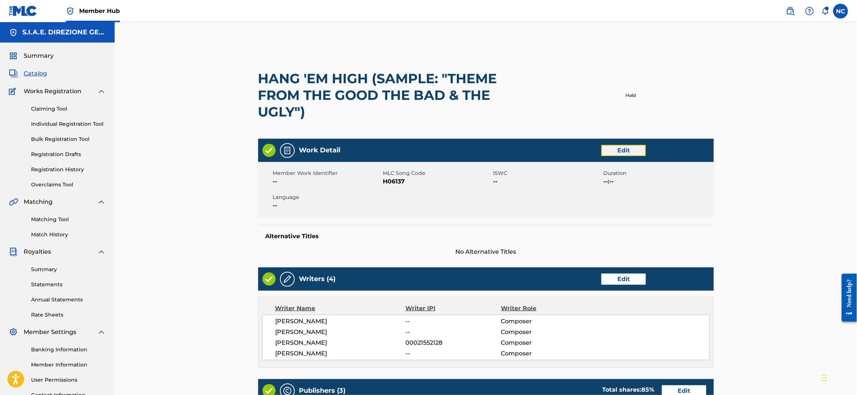
click at [641, 151] on link "Edit" at bounding box center [623, 150] width 44 height 11
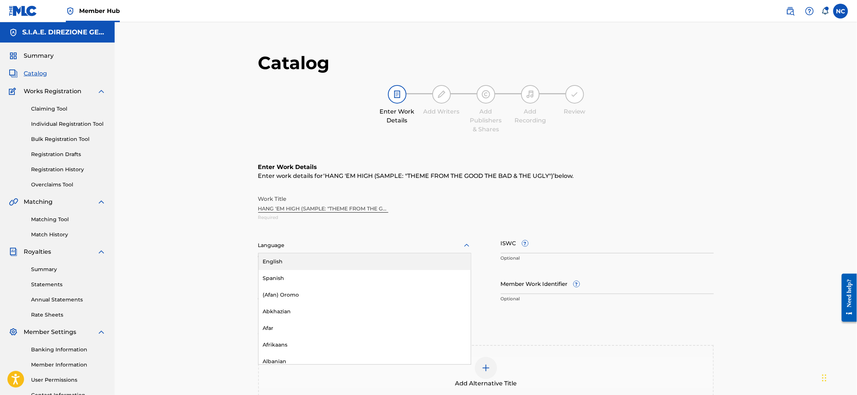
click at [325, 249] on div at bounding box center [364, 245] width 213 height 9
click at [327, 262] on div "English" at bounding box center [365, 261] width 212 height 17
click at [569, 285] on input "Member Work Identifier ?" at bounding box center [607, 283] width 213 height 21
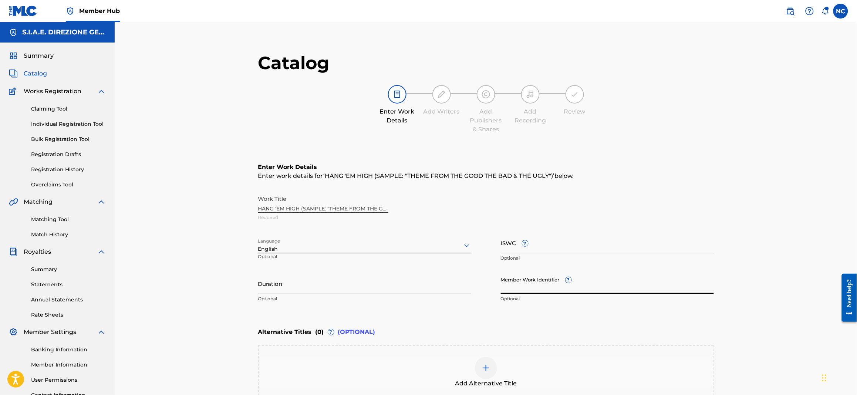
paste input "781025457"
type input "781025457"
click at [515, 247] on input "ISWC ?" at bounding box center [607, 242] width 213 height 21
click at [516, 243] on input "ISWC ?" at bounding box center [607, 242] width 213 height 21
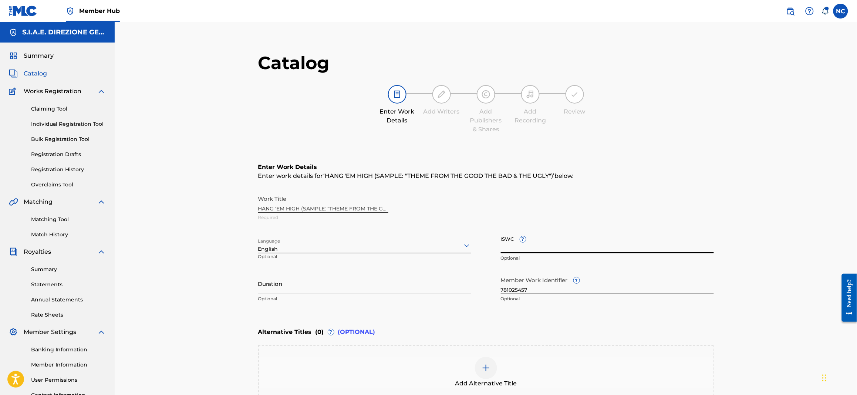
paste input "T 071085541 6"
click at [533, 248] on input "T 071085541 6" at bounding box center [607, 242] width 213 height 21
click at [506, 250] on input "T 0710855416" at bounding box center [607, 242] width 213 height 21
type input "T0710855416"
click at [366, 286] on input "Duration" at bounding box center [364, 283] width 213 height 21
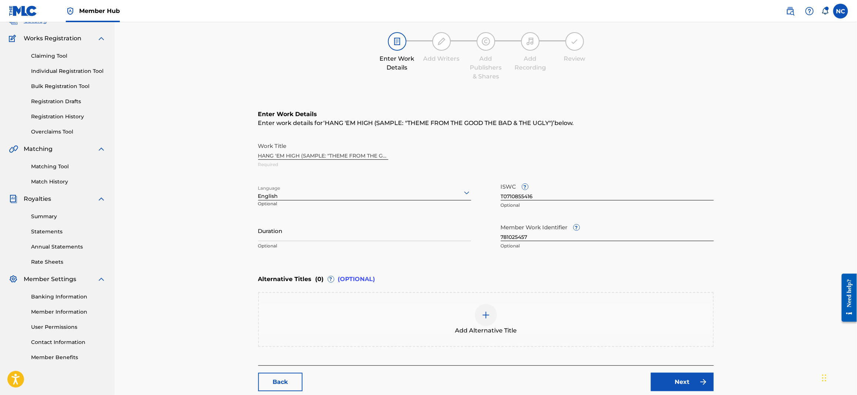
scroll to position [95, 0]
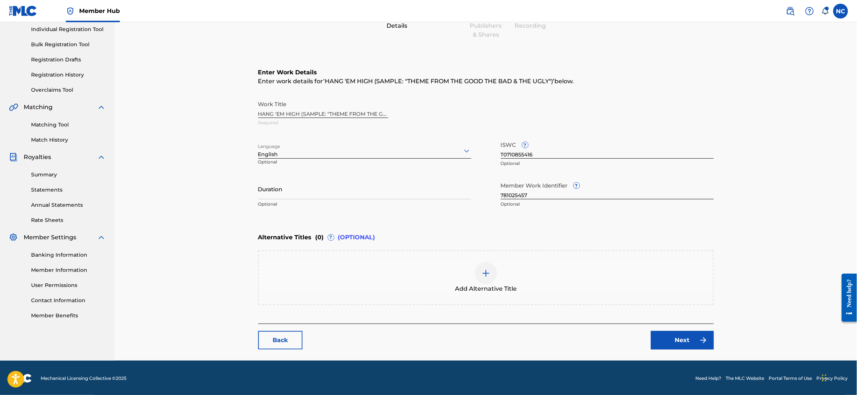
click at [482, 277] on div at bounding box center [486, 273] width 22 height 22
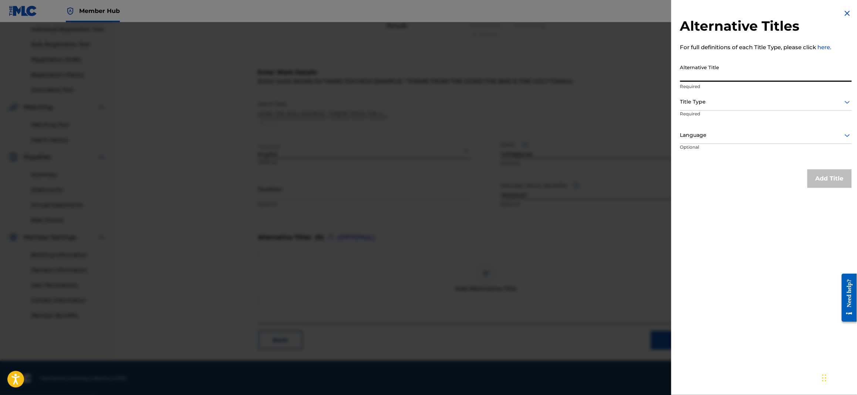
click at [771, 70] on input "Alternative Title" at bounding box center [766, 71] width 172 height 21
paste input "HANG EM HIGH"
type input "HANG EM HIGH"
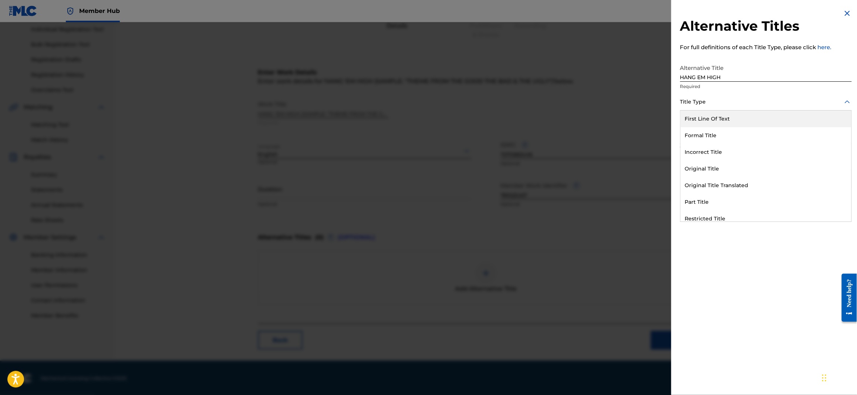
click at [755, 106] on div at bounding box center [766, 101] width 172 height 9
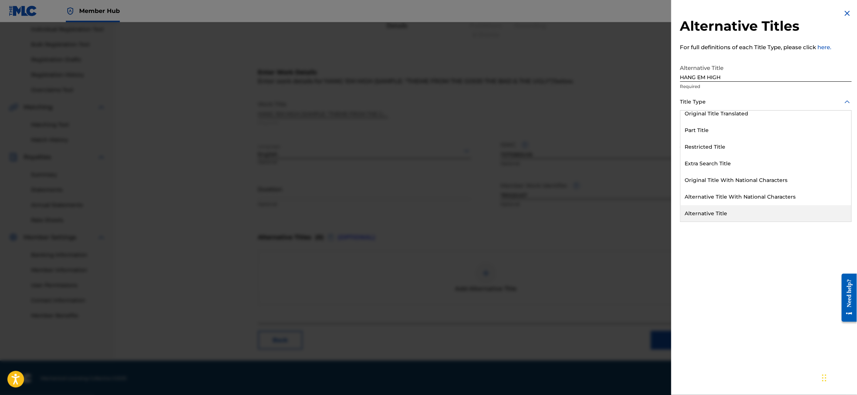
click at [736, 212] on div "Alternative Title" at bounding box center [766, 213] width 171 height 17
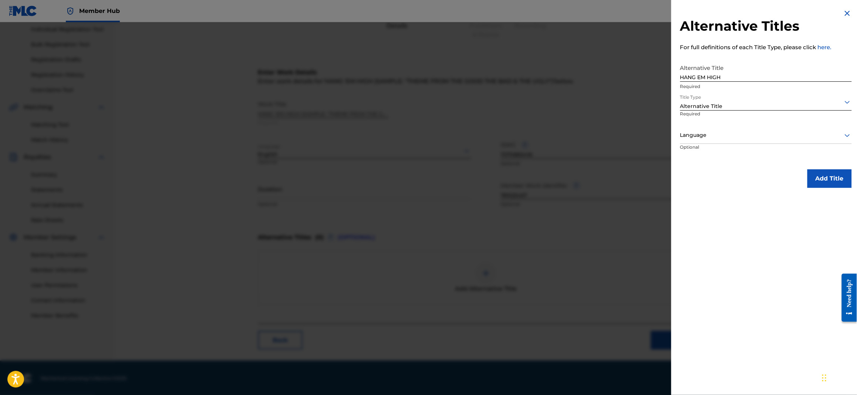
click at [718, 140] on div "Language" at bounding box center [766, 135] width 172 height 17
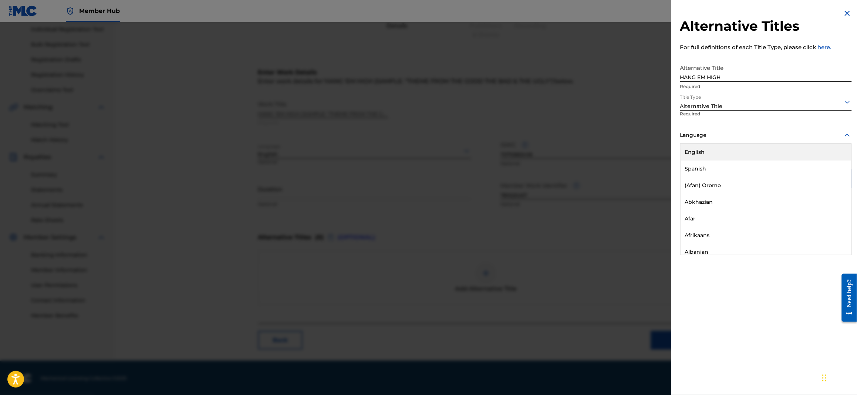
click at [717, 152] on div "English" at bounding box center [766, 152] width 171 height 17
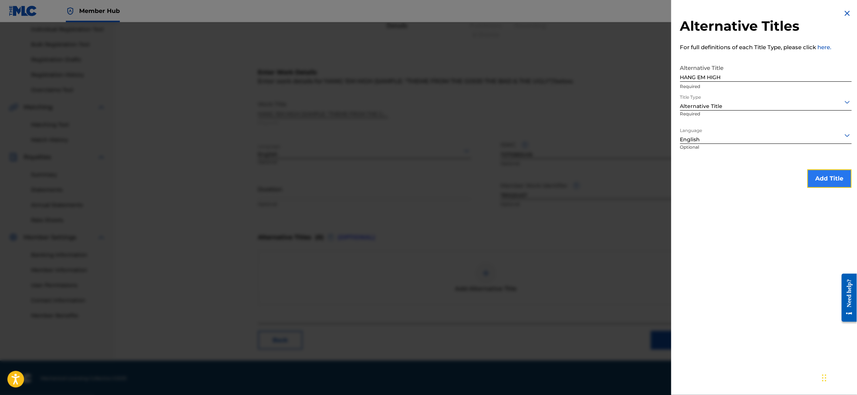
click at [821, 173] on button "Add Title" at bounding box center [830, 178] width 44 height 18
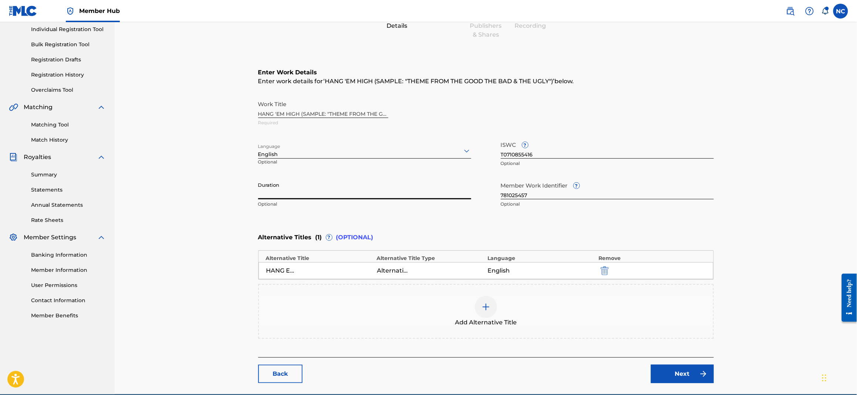
click at [380, 193] on input "Duration" at bounding box center [364, 188] width 213 height 21
click at [327, 108] on div "Work Title HANG 'EM HIGH (SAMPLE: "THEME FROM THE GOOD THE BAD & THE UGLY") Req…" at bounding box center [486, 113] width 456 height 33
click at [263, 109] on div "Work Title HANG 'EM HIGH (SAMPLE: "THEME FROM THE GOOD THE BAD & THE UGLY") Req…" at bounding box center [486, 113] width 456 height 33
click at [261, 114] on div "Work Title HANG 'EM HIGH (SAMPLE: "THEME FROM THE GOOD THE BAD & THE UGLY") Req…" at bounding box center [486, 113] width 456 height 33
click at [283, 114] on div "Work Title HANG 'EM HIGH (SAMPLE: "THEME FROM THE GOOD THE BAD & THE UGLY") Req…" at bounding box center [486, 113] width 456 height 33
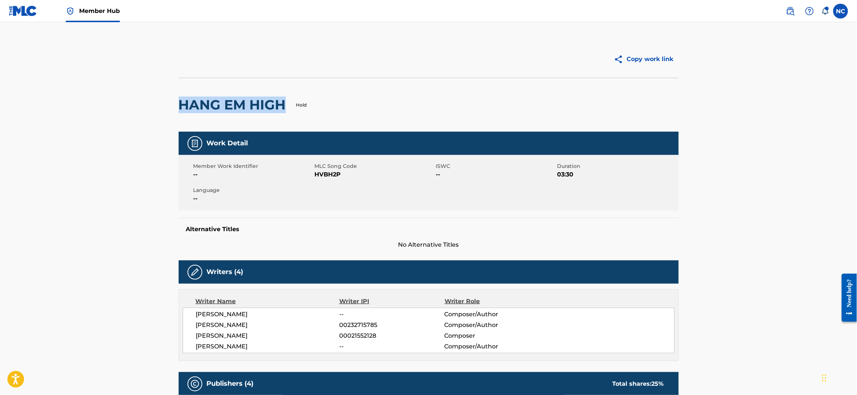
drag, startPoint x: 286, startPoint y: 106, endPoint x: 170, endPoint y: 100, distance: 115.6
copy h2 "HANG EM HIGH"
